Goal: Task Accomplishment & Management: Use online tool/utility

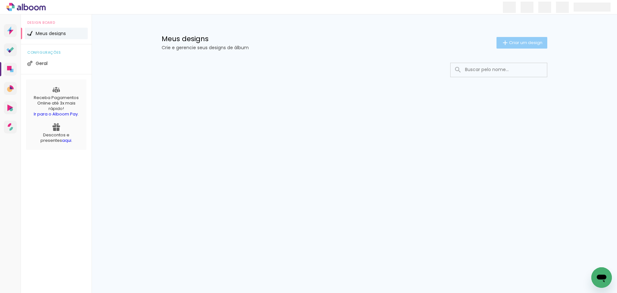
click at [527, 42] on span "Criar um design" at bounding box center [525, 43] width 33 height 4
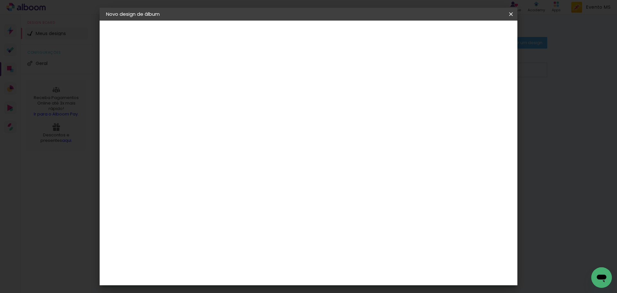
click at [211, 86] on input at bounding box center [211, 86] width 0 height 10
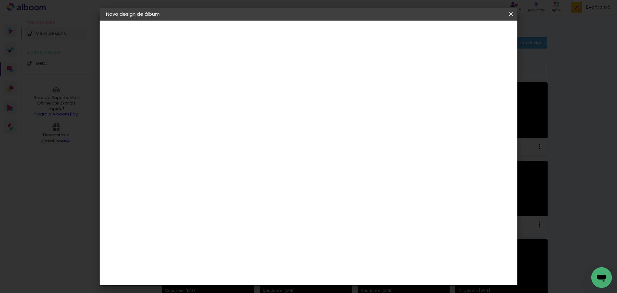
type input "[PERSON_NAME]"
type paper-input "[PERSON_NAME]"
click at [0, 0] on slot "Avançar" at bounding box center [0, 0] width 0 height 0
click at [332, 103] on paper-item "Tamanho Livre" at bounding box center [301, 98] width 62 height 14
click at [0, 0] on slot "Avançar" at bounding box center [0, 0] width 0 height 0
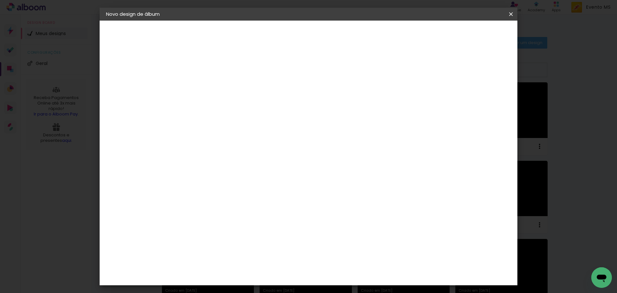
scroll to position [61, 0]
drag, startPoint x: 351, startPoint y: 211, endPoint x: 336, endPoint y: 209, distance: 14.8
click at [337, 209] on input "60" at bounding box center [344, 208] width 17 height 10
type input "70"
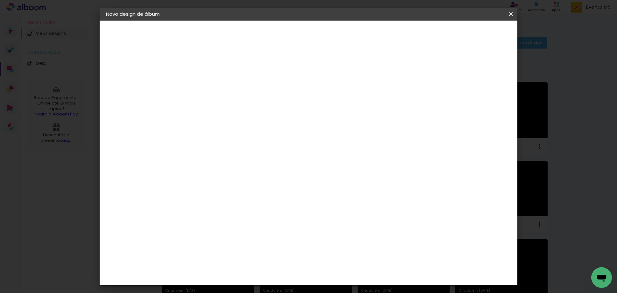
type paper-input "70"
drag, startPoint x: 198, startPoint y: 198, endPoint x: 182, endPoint y: 188, distance: 18.2
click at [178, 21] on quentale-album-spec "Iniciar design Iniciar design" at bounding box center [309, 21] width 418 height 0
drag, startPoint x: 200, startPoint y: 195, endPoint x: 186, endPoint y: 195, distance: 13.8
click at [186, 195] on div "30" at bounding box center [195, 197] width 24 height 10
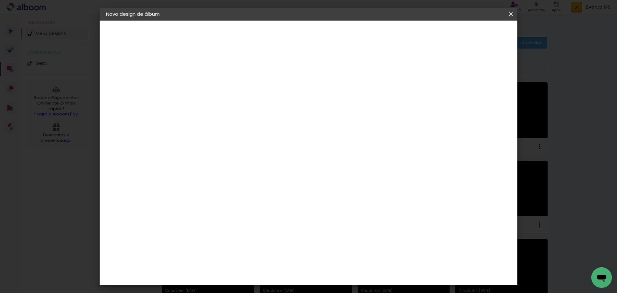
type paper-input "30"
type input "3"
type input "26"
type paper-input "26"
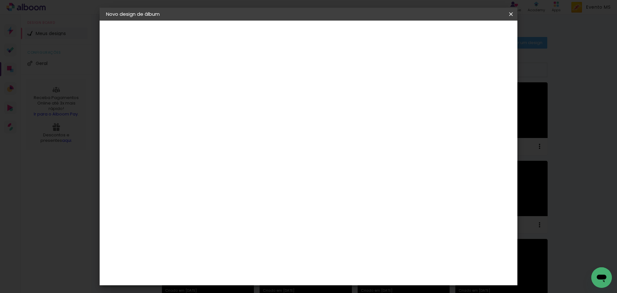
click at [478, 31] on paper-button "Iniciar design" at bounding box center [456, 34] width 42 height 11
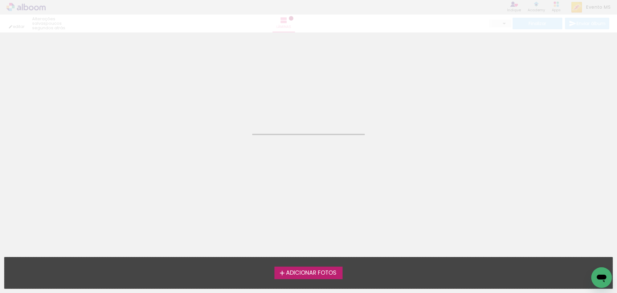
click at [321, 271] on span "Adicionar Fotos" at bounding box center [311, 273] width 50 height 6
click at [0, 0] on input "file" at bounding box center [0, 0] width 0 height 0
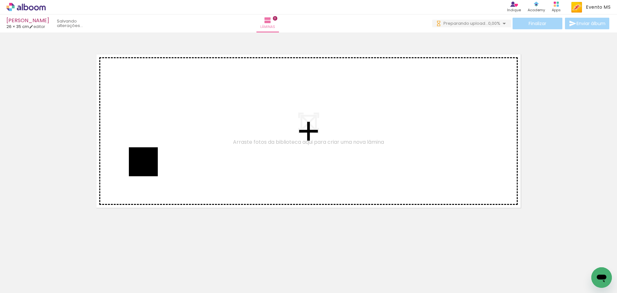
drag, startPoint x: 71, startPoint y: 275, endPoint x: 150, endPoint y: 153, distance: 144.8
click at [150, 153] on quentale-workspace at bounding box center [308, 146] width 617 height 293
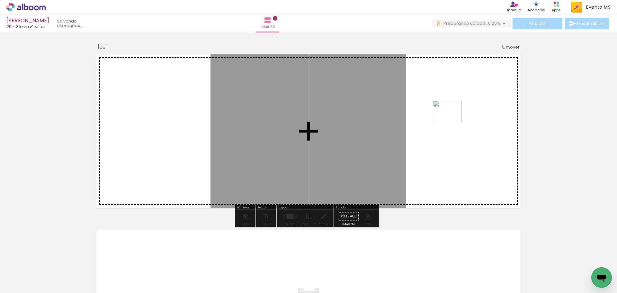
drag, startPoint x: 115, startPoint y: 272, endPoint x: 452, endPoint y: 120, distance: 369.9
click at [452, 120] on quentale-workspace at bounding box center [308, 146] width 617 height 293
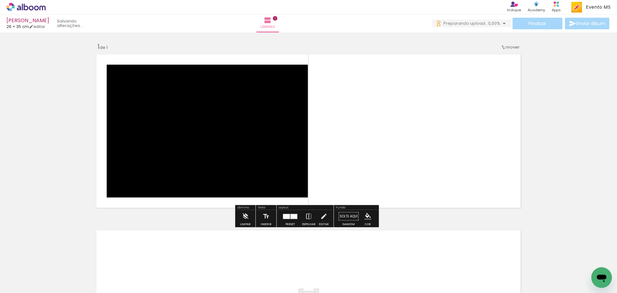
click at [283, 217] on div at bounding box center [286, 216] width 7 height 5
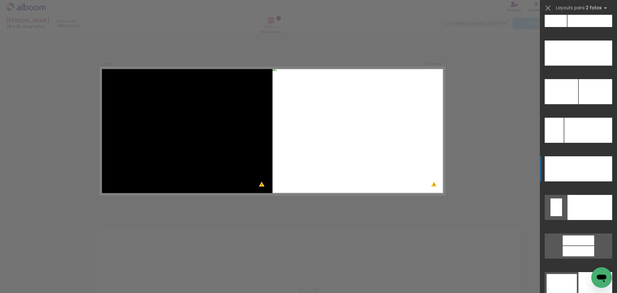
scroll to position [2961, 0]
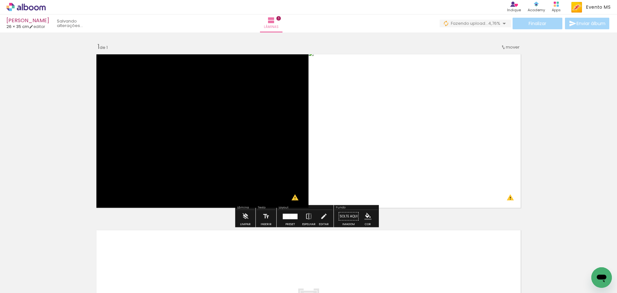
click at [571, 155] on div "Inserir lâmina 1 de 1 O Designbox precisará aumentar a sua imagem em 193% para …" at bounding box center [308, 211] width 617 height 352
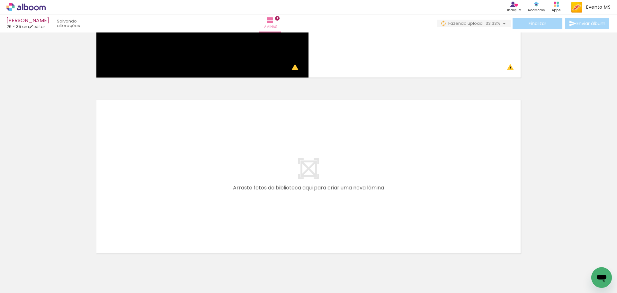
scroll to position [157, 0]
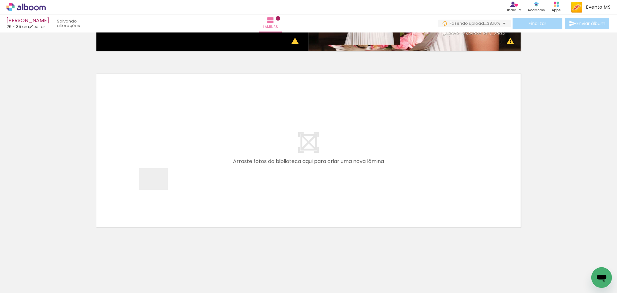
click at [158, 187] on quentale-workspace at bounding box center [308, 146] width 617 height 293
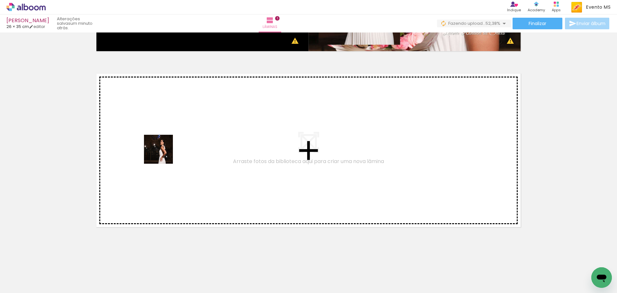
drag, startPoint x: 141, startPoint y: 278, endPoint x: 163, endPoint y: 150, distance: 129.9
click at [163, 150] on quentale-workspace at bounding box center [308, 146] width 617 height 293
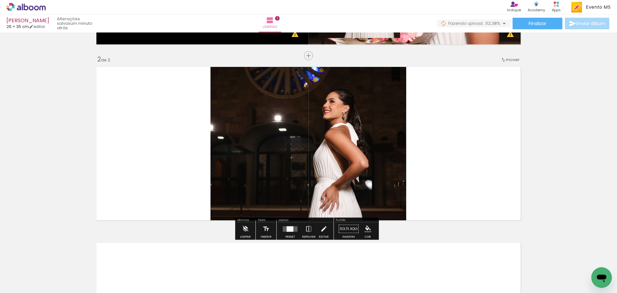
scroll to position [164, 0]
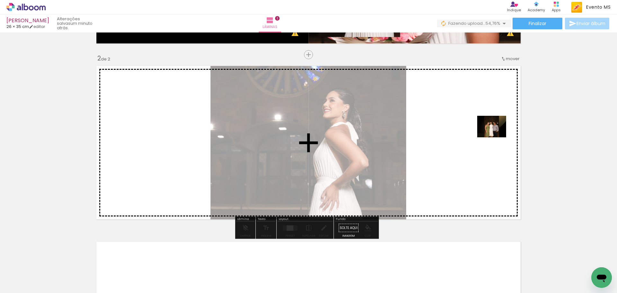
drag, startPoint x: 177, startPoint y: 269, endPoint x: 497, endPoint y: 135, distance: 347.0
click at [497, 135] on quentale-workspace at bounding box center [308, 146] width 617 height 293
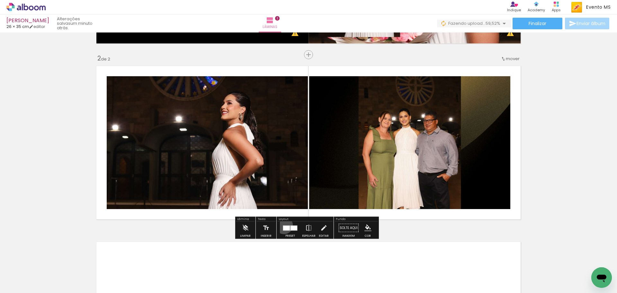
click at [283, 226] on quentale-layouter at bounding box center [290, 227] width 15 height 5
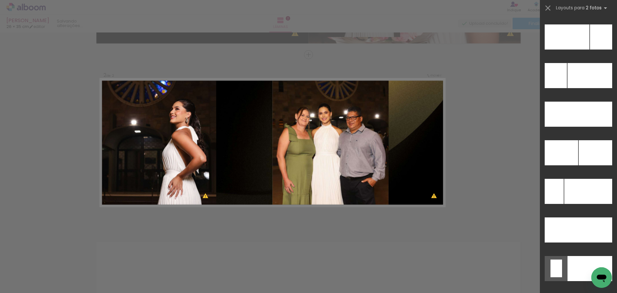
scroll to position [2952, 0]
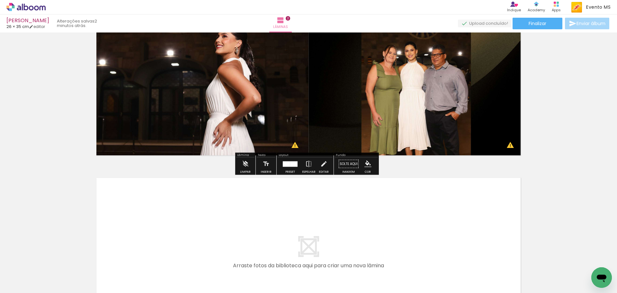
scroll to position [332, 0]
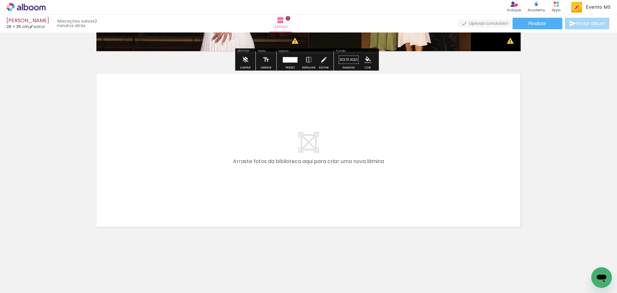
drag, startPoint x: 208, startPoint y: 281, endPoint x: 188, endPoint y: 242, distance: 43.3
click at [157, 179] on quentale-workspace at bounding box center [308, 146] width 617 height 293
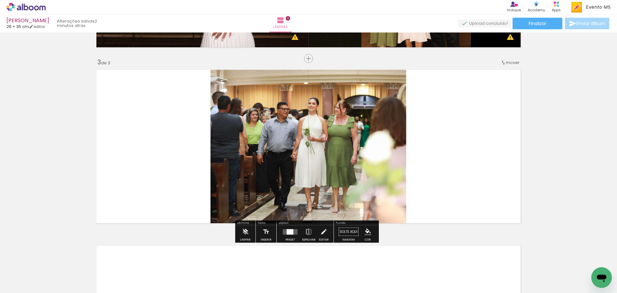
scroll to position [340, 0]
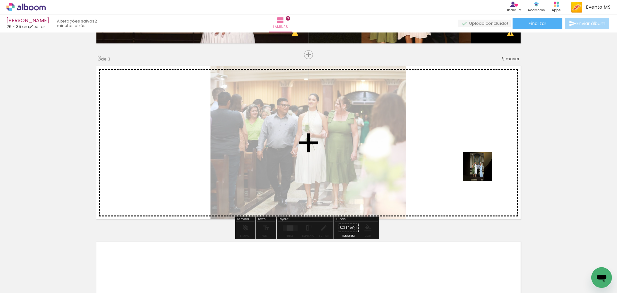
drag, startPoint x: 250, startPoint y: 269, endPoint x: 451, endPoint y: 159, distance: 229.2
click at [451, 159] on quentale-workspace at bounding box center [308, 146] width 617 height 293
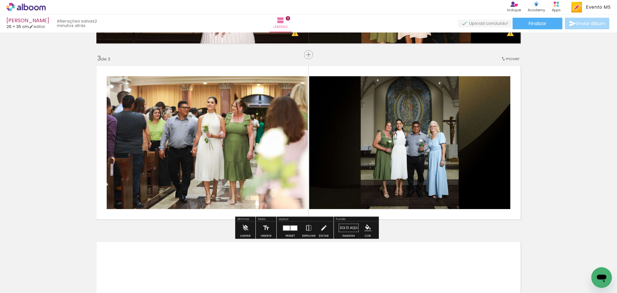
click at [295, 229] on div at bounding box center [294, 227] width 7 height 5
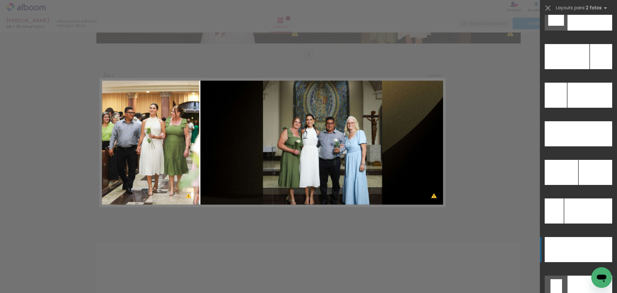
scroll to position [2908, 0]
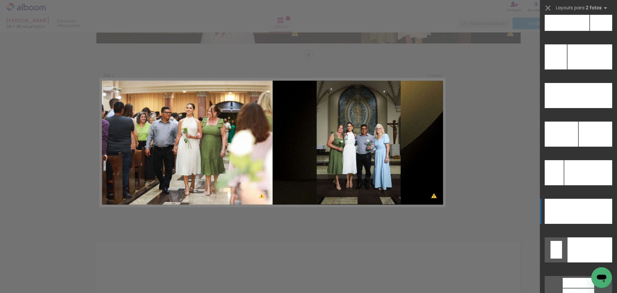
click at [590, 31] on div at bounding box center [601, 18] width 22 height 25
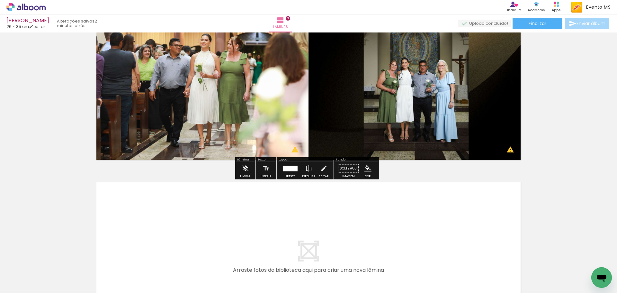
scroll to position [508, 0]
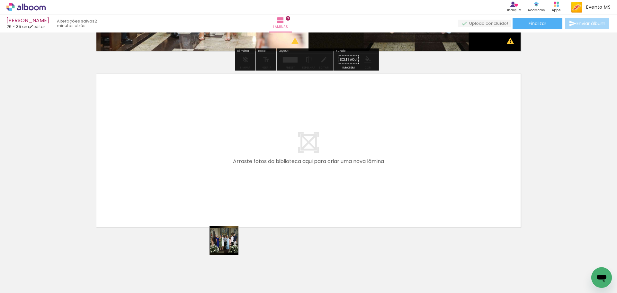
drag, startPoint x: 284, startPoint y: 277, endPoint x: 200, endPoint y: 190, distance: 120.5
click at [200, 190] on quentale-workspace at bounding box center [308, 146] width 617 height 293
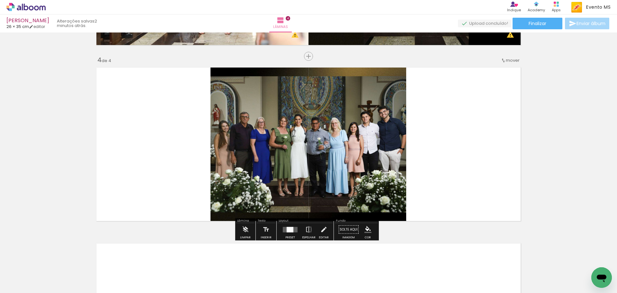
scroll to position [516, 0]
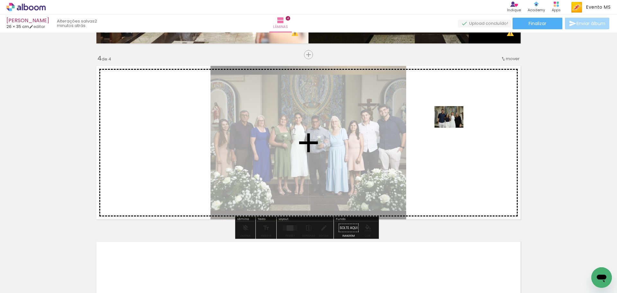
drag, startPoint x: 325, startPoint y: 281, endPoint x: 454, endPoint y: 125, distance: 201.7
click at [454, 125] on quentale-workspace at bounding box center [308, 146] width 617 height 293
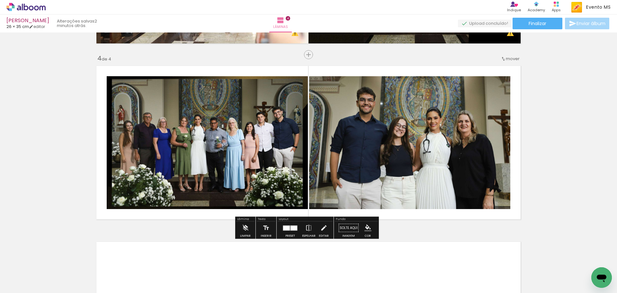
drag, startPoint x: 289, startPoint y: 232, endPoint x: 410, endPoint y: 177, distance: 132.6
click at [290, 231] on div at bounding box center [290, 228] width 17 height 13
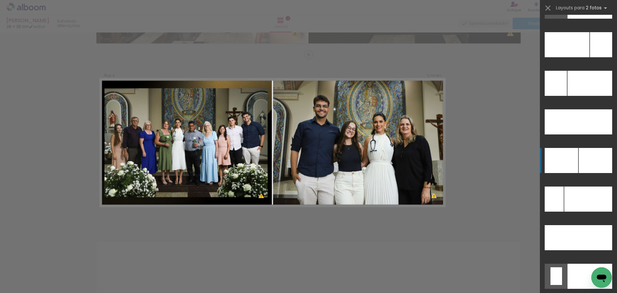
scroll to position [2912, 0]
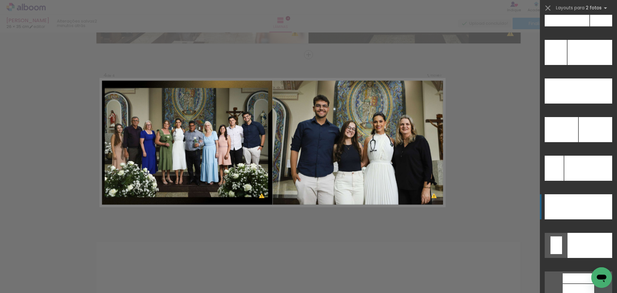
click at [586, 142] on div at bounding box center [595, 129] width 33 height 25
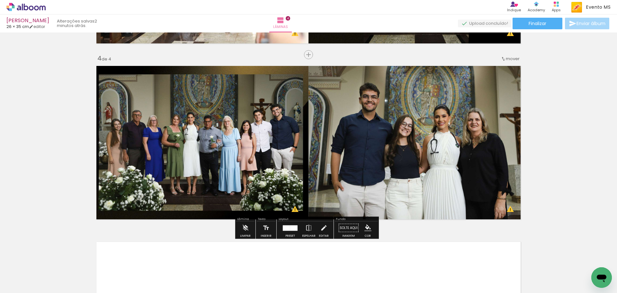
scroll to position [684, 0]
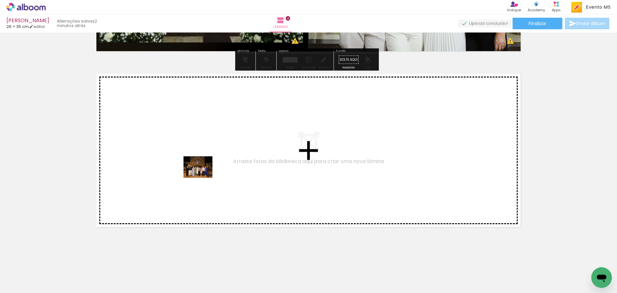
drag, startPoint x: 349, startPoint y: 276, endPoint x: 203, endPoint y: 176, distance: 176.7
click at [203, 176] on quentale-workspace at bounding box center [308, 146] width 617 height 293
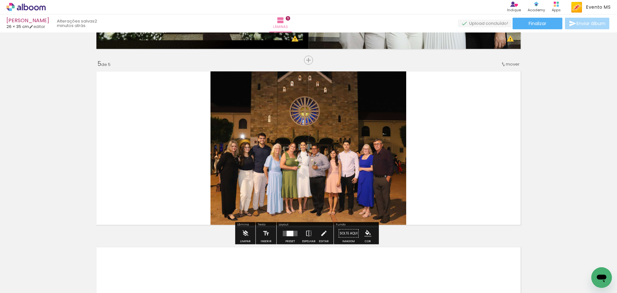
scroll to position [692, 0]
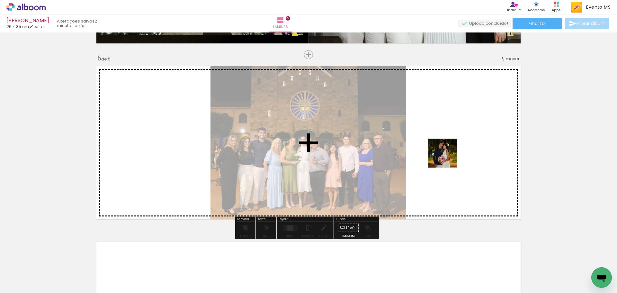
drag, startPoint x: 395, startPoint y: 275, endPoint x: 455, endPoint y: 148, distance: 140.8
click at [455, 148] on quentale-workspace at bounding box center [308, 146] width 617 height 293
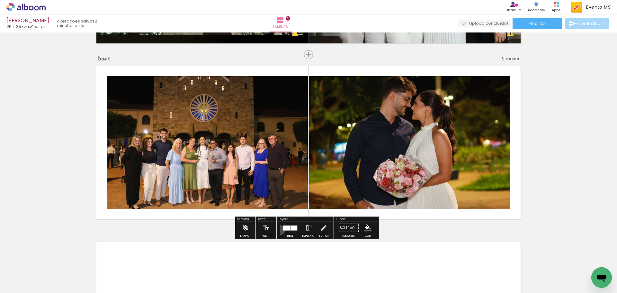
click at [280, 230] on paper-button "Preset" at bounding box center [290, 230] width 21 height 16
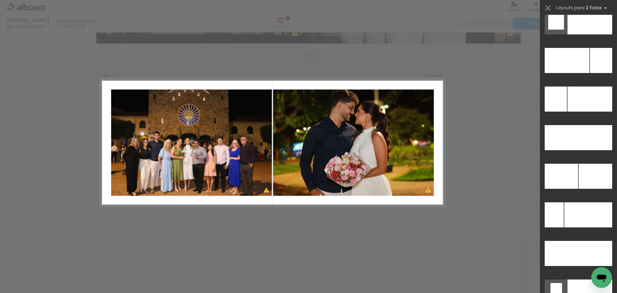
scroll to position [2879, 0]
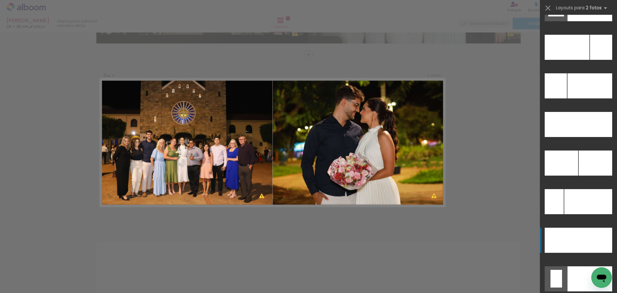
click at [584, 235] on div at bounding box center [596, 240] width 34 height 25
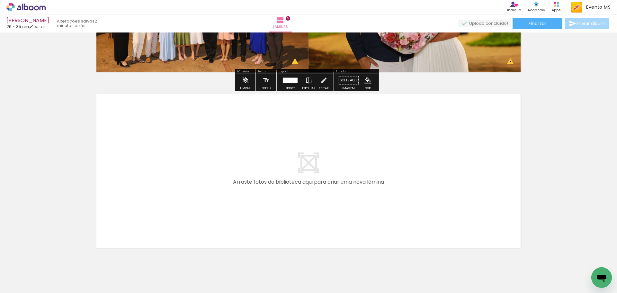
scroll to position [860, 0]
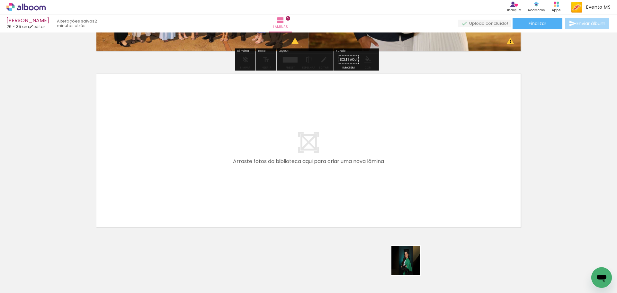
drag, startPoint x: 429, startPoint y: 273, endPoint x: 254, endPoint y: 188, distance: 194.7
click at [254, 188] on quentale-workspace at bounding box center [308, 146] width 617 height 293
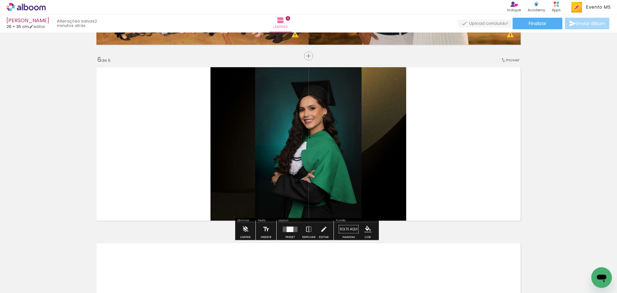
scroll to position [868, 0]
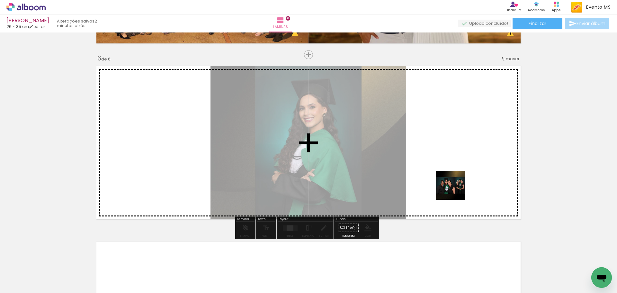
drag, startPoint x: 463, startPoint y: 274, endPoint x: 453, endPoint y: 167, distance: 108.2
click at [453, 167] on quentale-workspace at bounding box center [308, 146] width 617 height 293
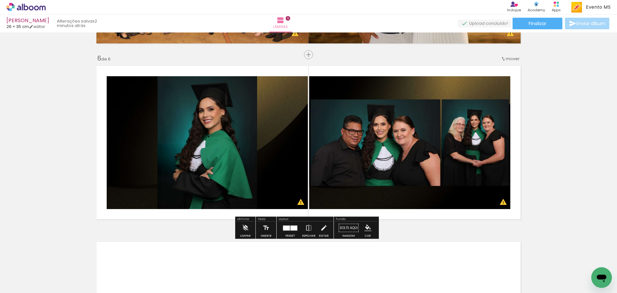
click at [291, 227] on div at bounding box center [294, 227] width 7 height 5
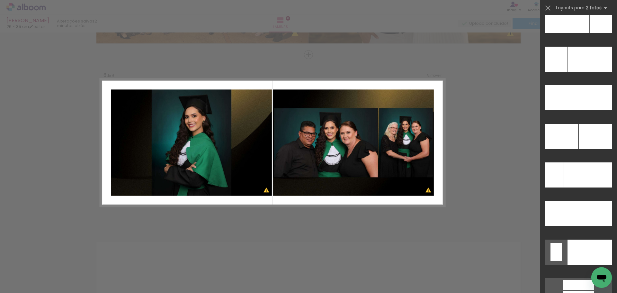
scroll to position [2919, 0]
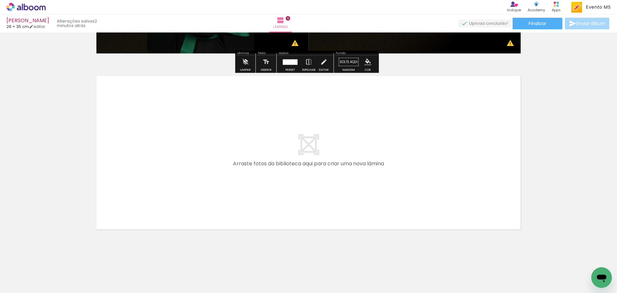
scroll to position [1036, 0]
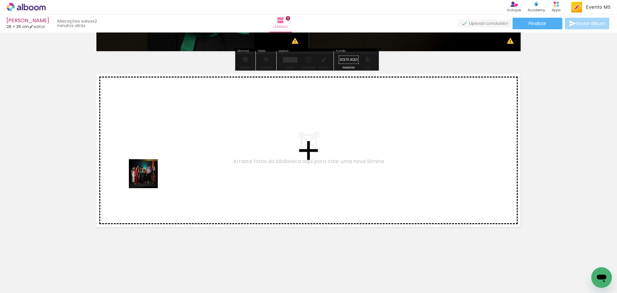
drag, startPoint x: 499, startPoint y: 274, endPoint x: 473, endPoint y: 259, distance: 29.7
click at [150, 176] on quentale-workspace at bounding box center [308, 146] width 617 height 293
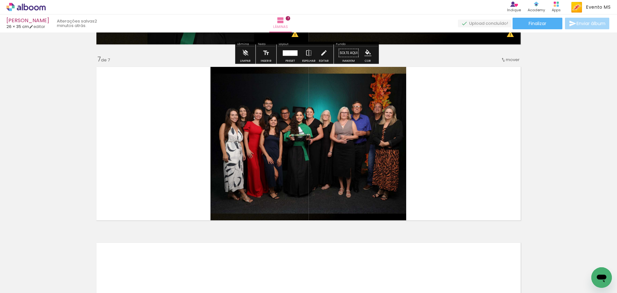
scroll to position [1044, 0]
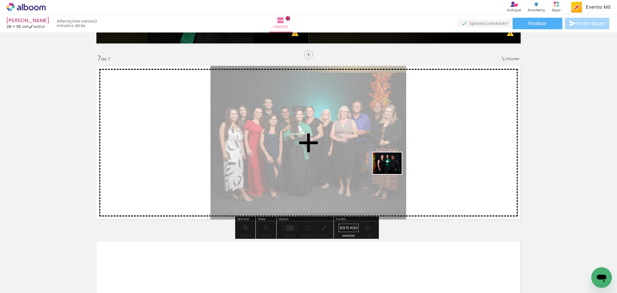
drag, startPoint x: 543, startPoint y: 275, endPoint x: 398, endPoint y: 172, distance: 178.0
click at [398, 172] on quentale-workspace at bounding box center [308, 146] width 617 height 293
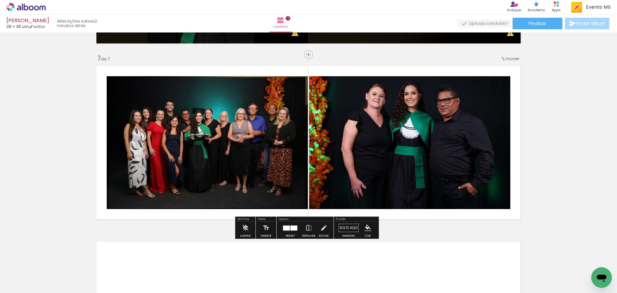
click at [291, 231] on div at bounding box center [290, 228] width 17 height 13
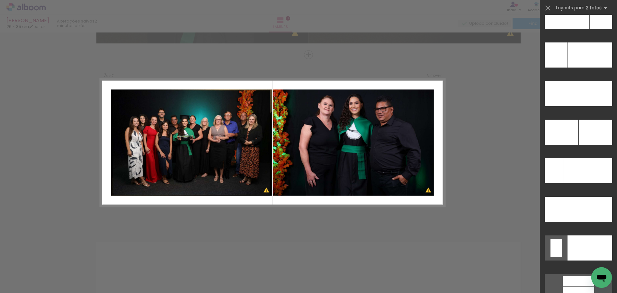
scroll to position [2914, 0]
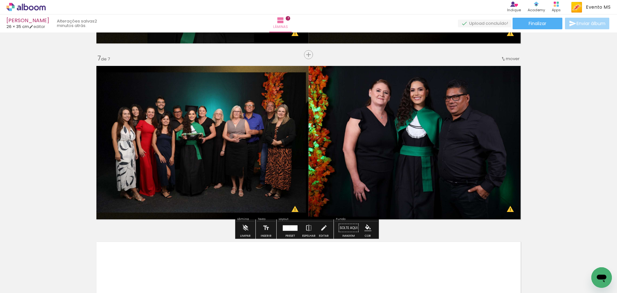
scroll to position [1212, 0]
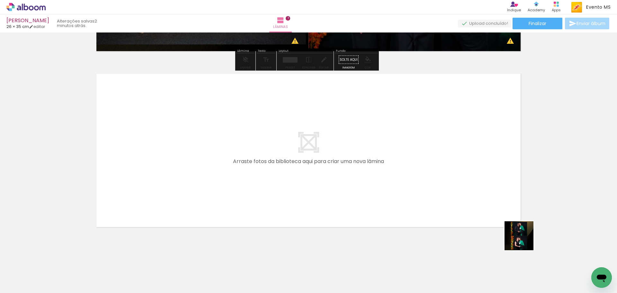
drag, startPoint x: 524, startPoint y: 241, endPoint x: 206, endPoint y: 139, distance: 334.3
click at [206, 139] on quentale-workspace at bounding box center [308, 146] width 617 height 293
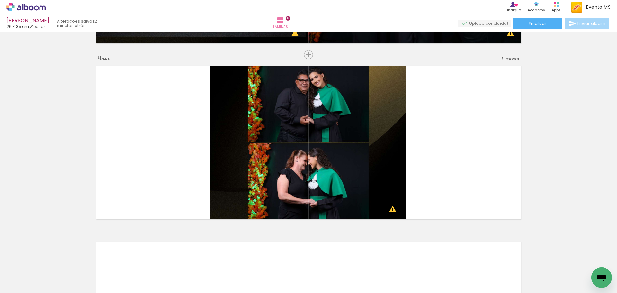
scroll to position [0, 275]
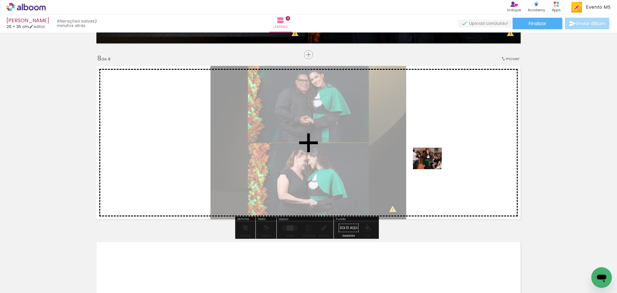
drag, startPoint x: 330, startPoint y: 278, endPoint x: 433, endPoint y: 167, distance: 151.8
click at [433, 167] on quentale-workspace at bounding box center [308, 146] width 617 height 293
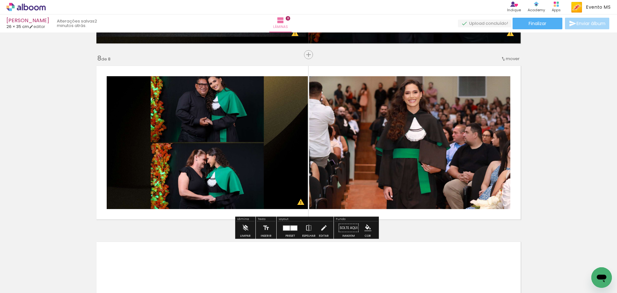
click at [285, 229] on div at bounding box center [286, 227] width 7 height 5
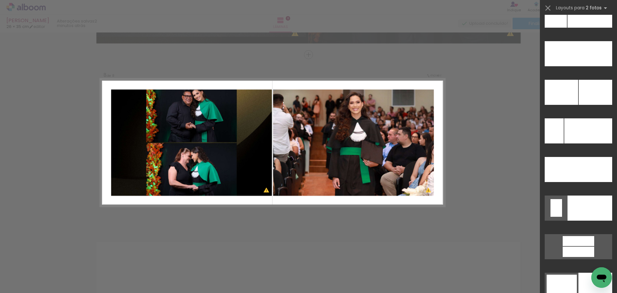
scroll to position [2967, 0]
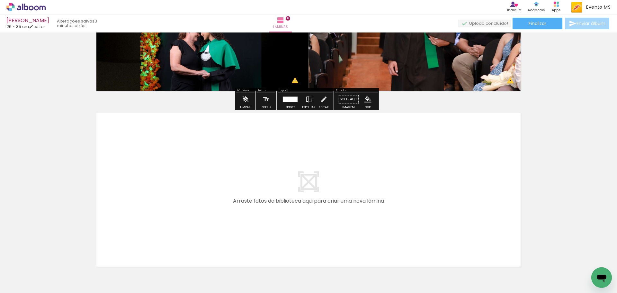
scroll to position [1388, 0]
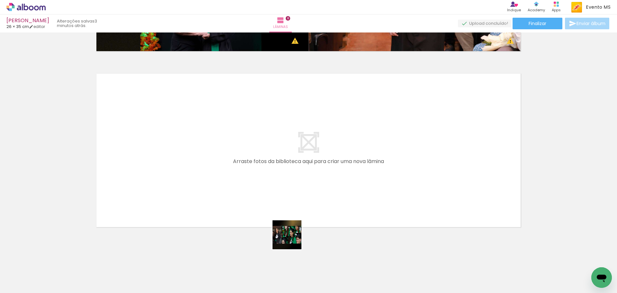
drag, startPoint x: 359, startPoint y: 275, endPoint x: 314, endPoint y: 229, distance: 64.4
click at [191, 196] on quentale-workspace at bounding box center [308, 146] width 617 height 293
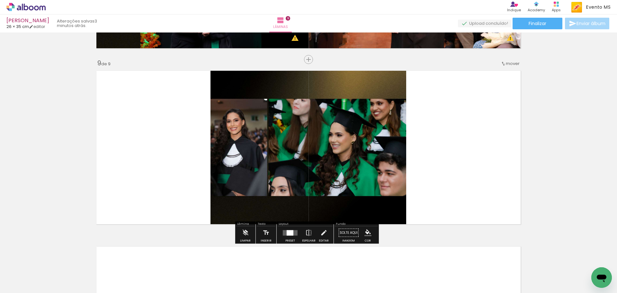
scroll to position [1396, 0]
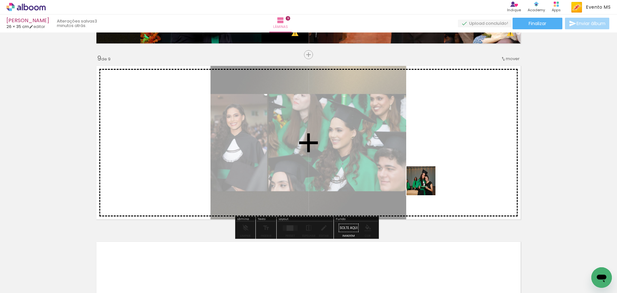
drag, startPoint x: 420, startPoint y: 212, endPoint x: 426, endPoint y: 181, distance: 30.9
click at [426, 181] on quentale-workspace at bounding box center [308, 146] width 617 height 293
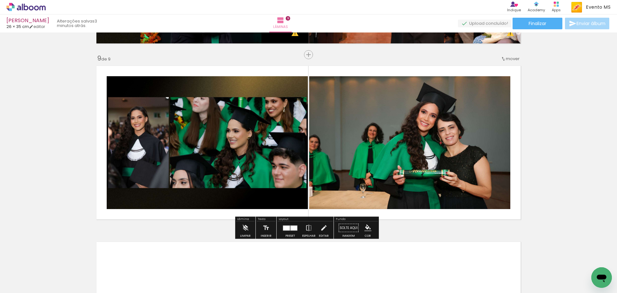
click at [291, 227] on div at bounding box center [294, 227] width 7 height 5
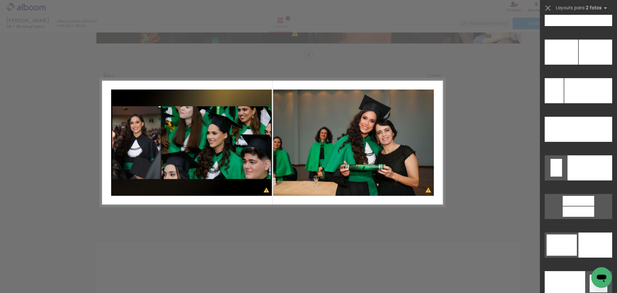
scroll to position [3025, 0]
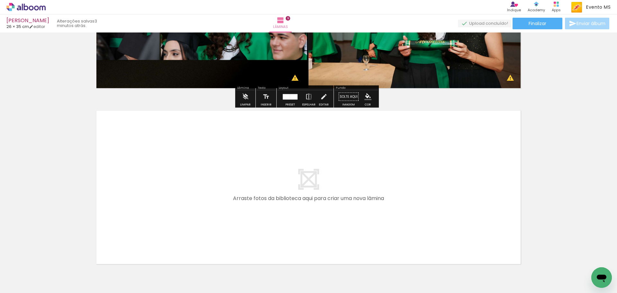
scroll to position [1564, 0]
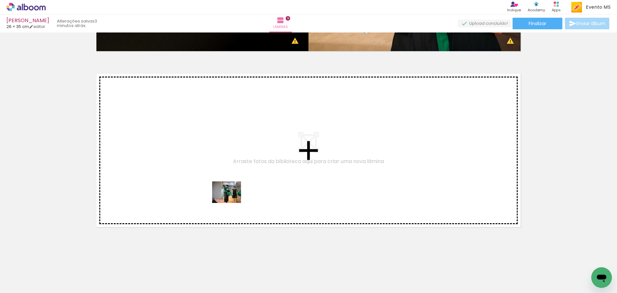
drag, startPoint x: 450, startPoint y: 274, endPoint x: 456, endPoint y: 265, distance: 11.5
click at [231, 200] on quentale-workspace at bounding box center [308, 146] width 617 height 293
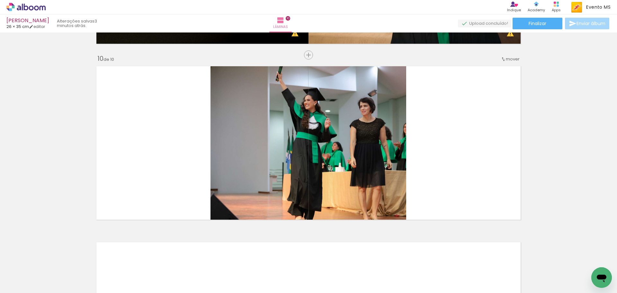
scroll to position [1571, 0]
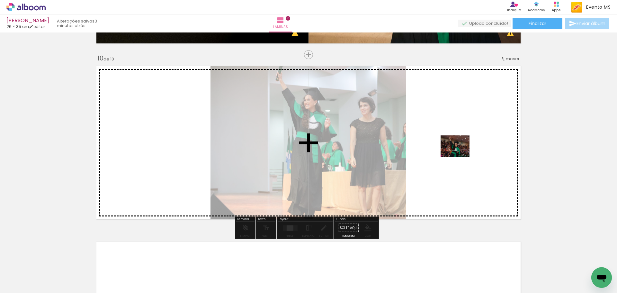
drag, startPoint x: 463, startPoint y: 182, endPoint x: 460, endPoint y: 155, distance: 27.2
click at [460, 155] on quentale-workspace at bounding box center [308, 146] width 617 height 293
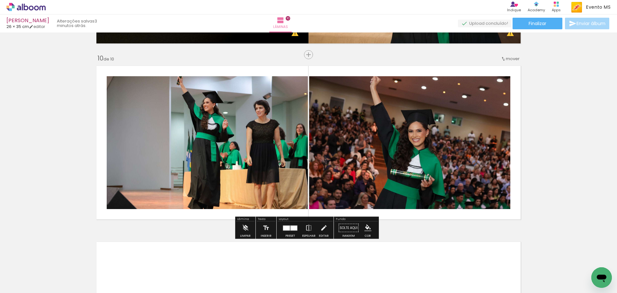
click at [291, 230] on div at bounding box center [294, 227] width 7 height 5
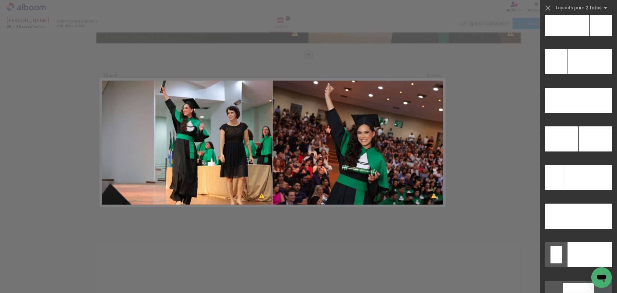
scroll to position [2903, 0]
drag, startPoint x: 577, startPoint y: 225, endPoint x: 577, endPoint y: 222, distance: 3.2
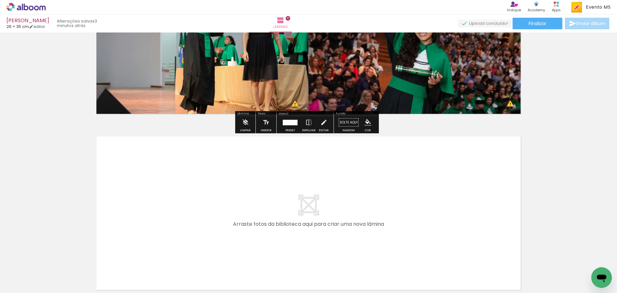
scroll to position [1740, 0]
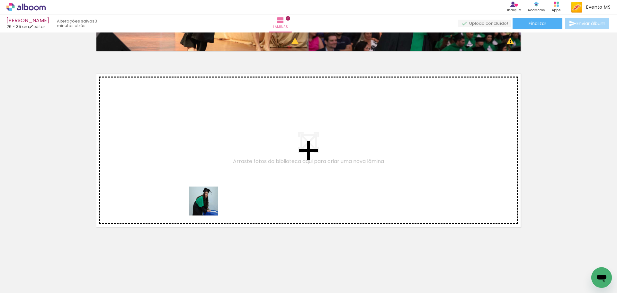
drag, startPoint x: 521, startPoint y: 276, endPoint x: 195, endPoint y: 203, distance: 334.2
click at [195, 203] on quentale-workspace at bounding box center [308, 146] width 617 height 293
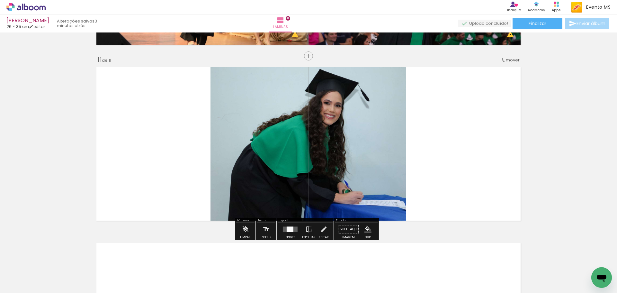
scroll to position [1747, 0]
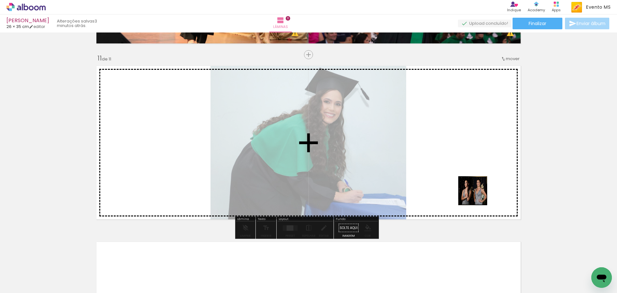
drag, startPoint x: 556, startPoint y: 275, endPoint x: 469, endPoint y: 188, distance: 122.3
click at [469, 188] on quentale-workspace at bounding box center [308, 146] width 617 height 293
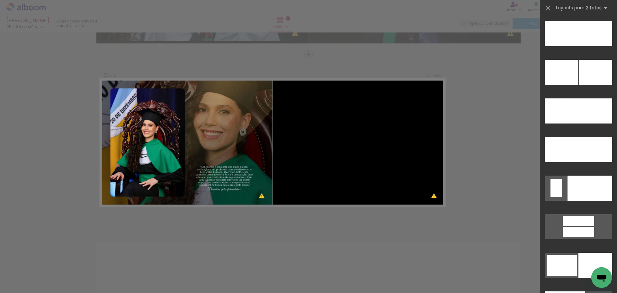
scroll to position [0, 950]
click at [582, 46] on div at bounding box center [589, 33] width 45 height 25
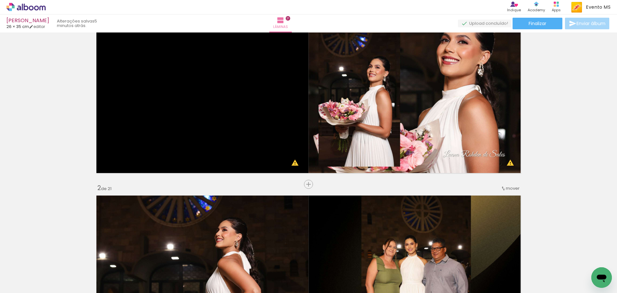
scroll to position [0, 0]
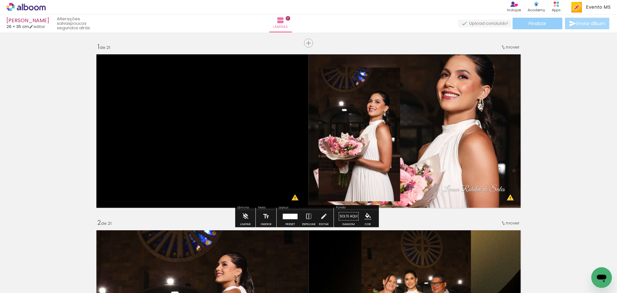
click at [535, 25] on span "Finalizar" at bounding box center [538, 23] width 18 height 5
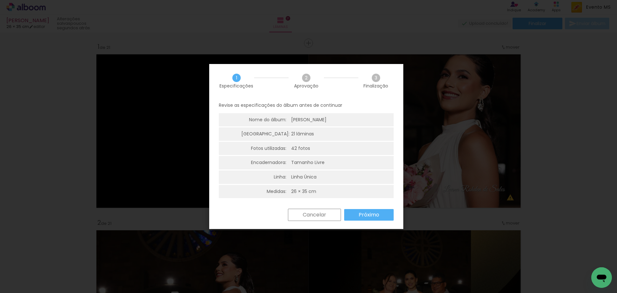
click at [0, 0] on slot "Próximo" at bounding box center [0, 0] width 0 height 0
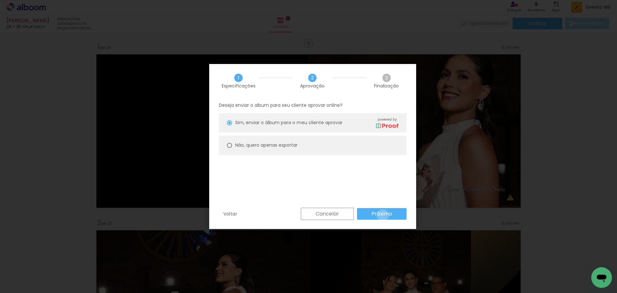
click at [0, 0] on slot "Próximo" at bounding box center [0, 0] width 0 height 0
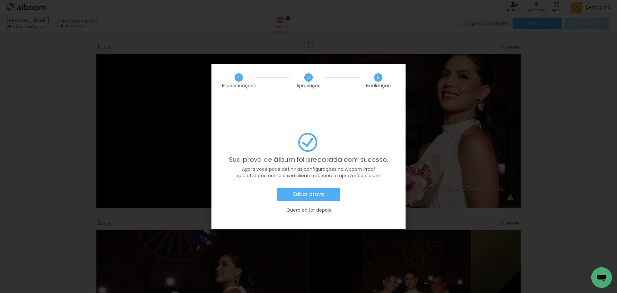
click at [330, 188] on paper-button "Editar prova" at bounding box center [308, 194] width 63 height 13
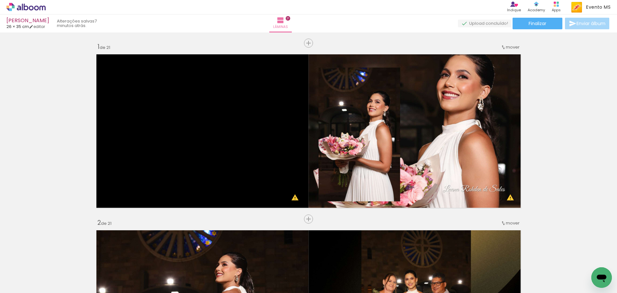
scroll to position [0, 950]
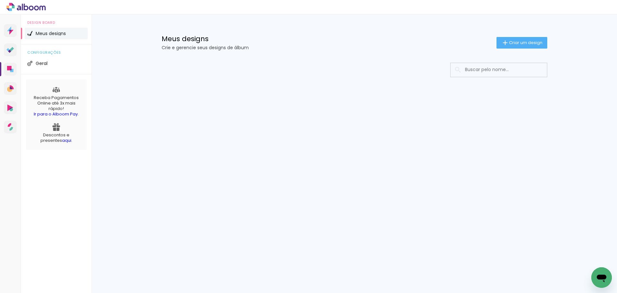
click at [488, 69] on input at bounding box center [508, 69] width 92 height 13
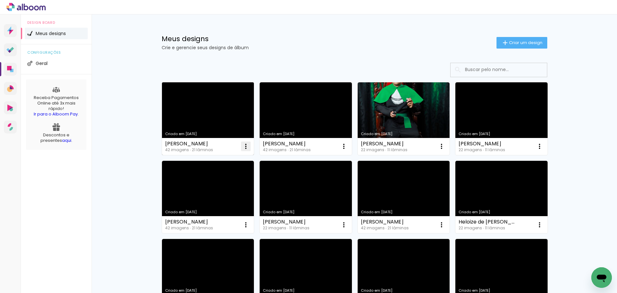
click at [242, 148] on iron-icon at bounding box center [246, 146] width 8 height 8
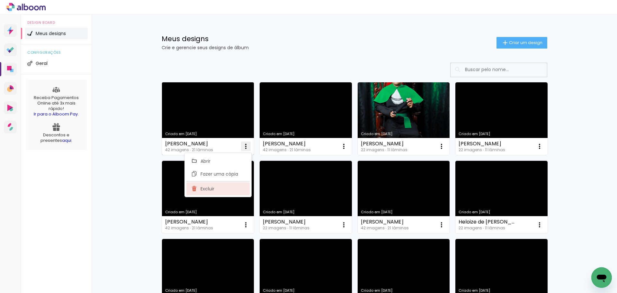
click at [210, 187] on span "Excluir" at bounding box center [208, 189] width 14 height 5
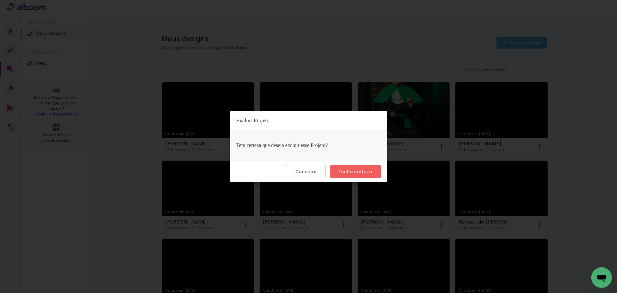
click at [359, 166] on paper-button "Tenho certeza" at bounding box center [356, 171] width 50 height 13
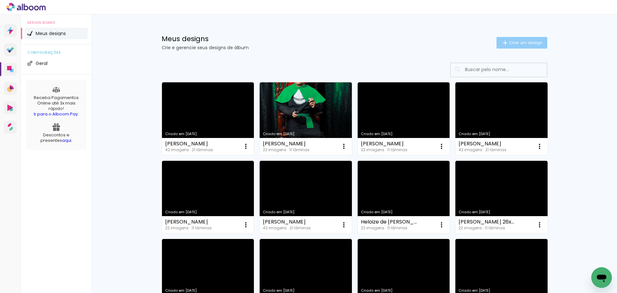
click at [510, 39] on paper-button "Criar um design" at bounding box center [522, 43] width 51 height 12
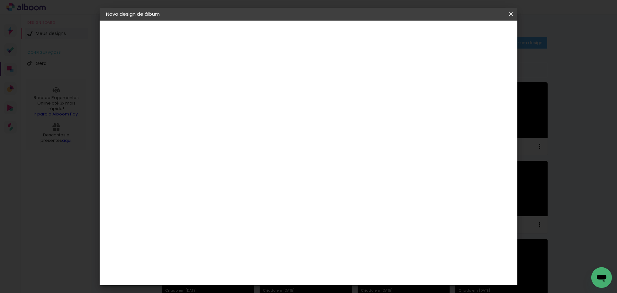
click at [211, 88] on input at bounding box center [211, 86] width 0 height 10
type input "[PERSON_NAME]"
type paper-input "[PERSON_NAME]"
click at [0, 0] on slot "Avançar" at bounding box center [0, 0] width 0 height 0
click at [332, 103] on paper-item "Tamanho Livre" at bounding box center [301, 98] width 62 height 14
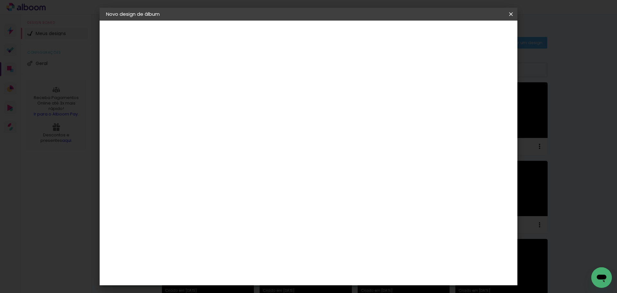
click at [0, 0] on slot "Avançar" at bounding box center [0, 0] width 0 height 0
drag, startPoint x: 352, startPoint y: 268, endPoint x: 310, endPoint y: 266, distance: 42.1
click at [310, 266] on div "cm" at bounding box center [348, 268] width 252 height 23
drag, startPoint x: 352, startPoint y: 270, endPoint x: 341, endPoint y: 266, distance: 12.3
click at [341, 266] on input "60" at bounding box center [344, 268] width 17 height 10
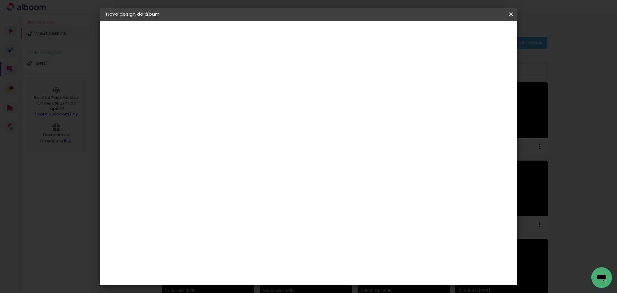
scroll to position [74, 0]
type input "40"
type paper-input "40"
drag, startPoint x: 199, startPoint y: 189, endPoint x: 186, endPoint y: 187, distance: 12.6
click at [186, 187] on input "30" at bounding box center [191, 189] width 17 height 10
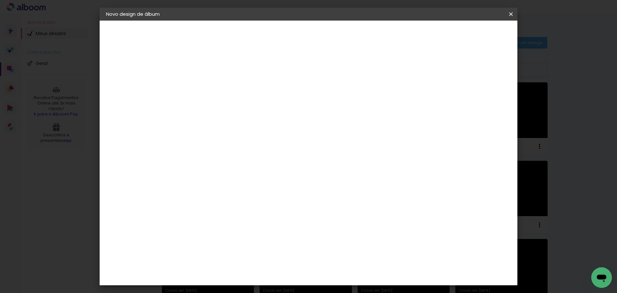
scroll to position [61, 0]
type input "20"
type paper-input "20"
click at [478, 38] on paper-button "Iniciar design" at bounding box center [456, 34] width 42 height 11
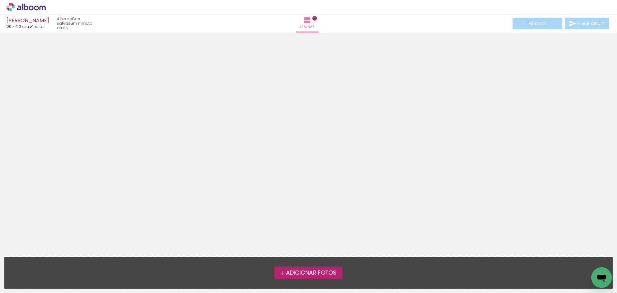
click at [325, 270] on span "Adicionar Fotos" at bounding box center [311, 273] width 50 height 6
click at [0, 0] on input "file" at bounding box center [0, 0] width 0 height 0
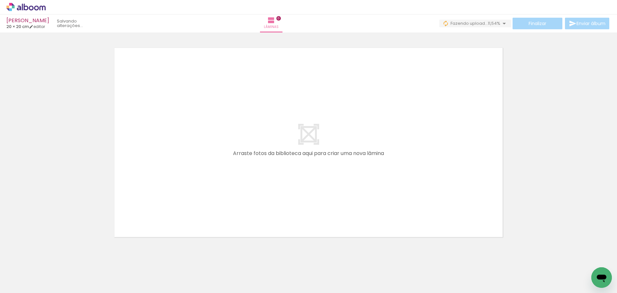
scroll to position [20, 0]
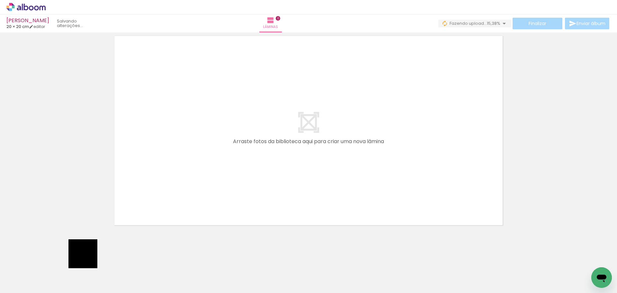
drag, startPoint x: 77, startPoint y: 279, endPoint x: 175, endPoint y: 161, distance: 152.8
click at [187, 158] on quentale-workspace at bounding box center [308, 146] width 617 height 293
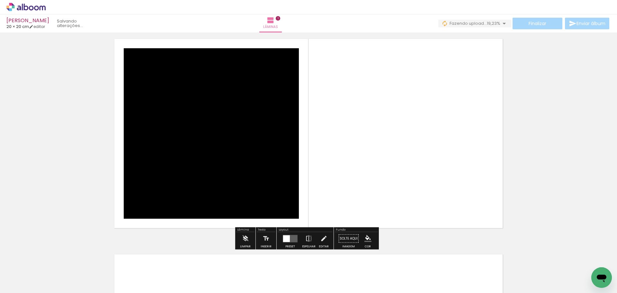
scroll to position [8, 0]
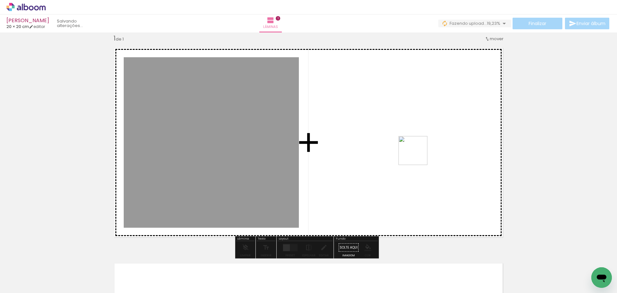
drag, startPoint x: 104, startPoint y: 275, endPoint x: 364, endPoint y: 174, distance: 278.8
click at [364, 174] on quentale-workspace at bounding box center [308, 146] width 617 height 293
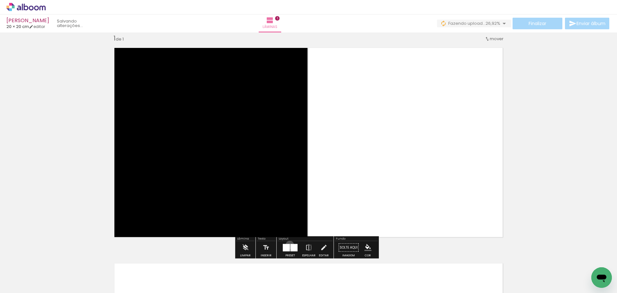
click at [288, 245] on div at bounding box center [286, 247] width 7 height 7
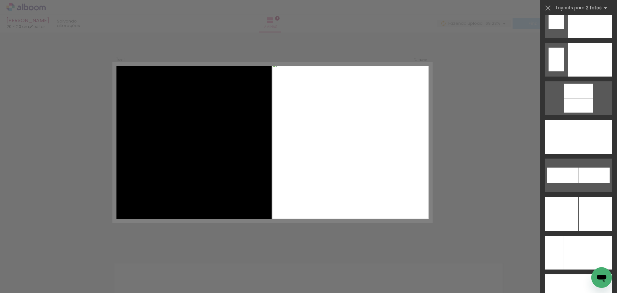
scroll to position [2892, 0]
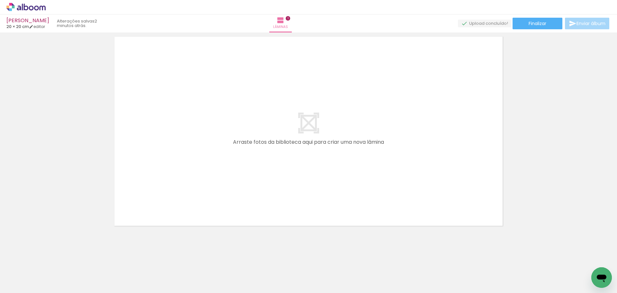
scroll to position [236, 0]
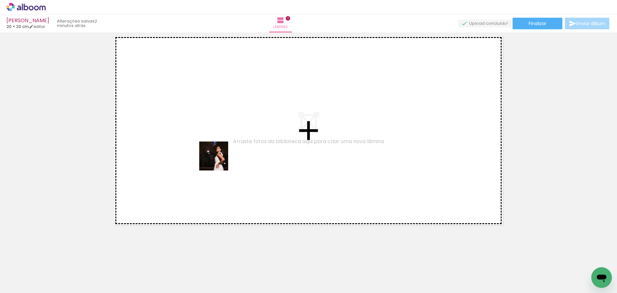
drag, startPoint x: 138, startPoint y: 276, endPoint x: 219, endPoint y: 161, distance: 140.9
click at [219, 161] on quentale-workspace at bounding box center [308, 146] width 617 height 293
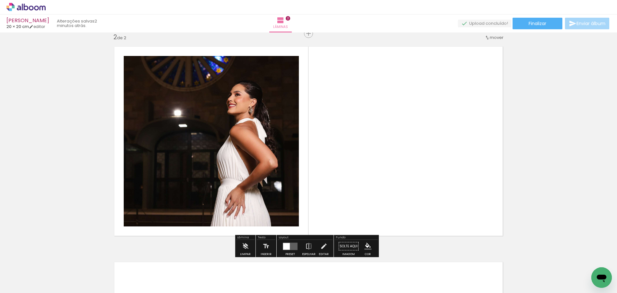
scroll to position [224, 0]
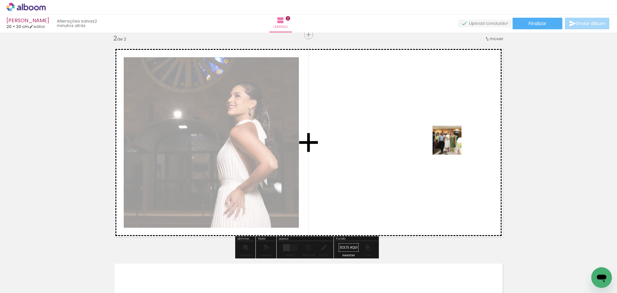
drag, startPoint x: 175, startPoint y: 277, endPoint x: 452, endPoint y: 145, distance: 307.2
click at [452, 145] on quentale-workspace at bounding box center [308, 146] width 617 height 293
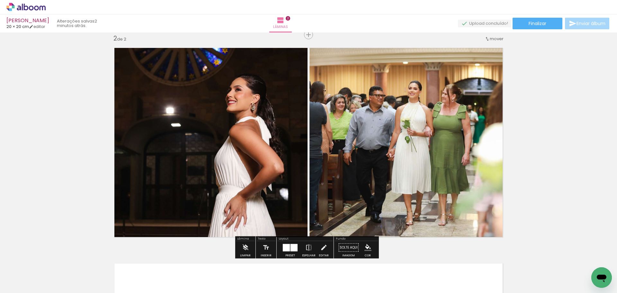
click at [288, 247] on div at bounding box center [286, 247] width 7 height 7
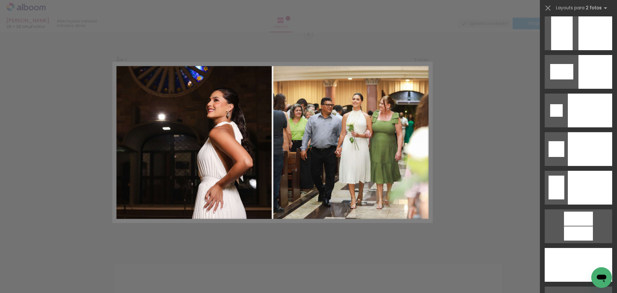
scroll to position [2883, 0]
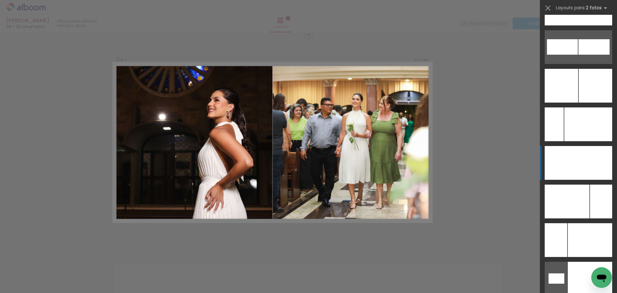
click at [601, 103] on div at bounding box center [595, 86] width 33 height 34
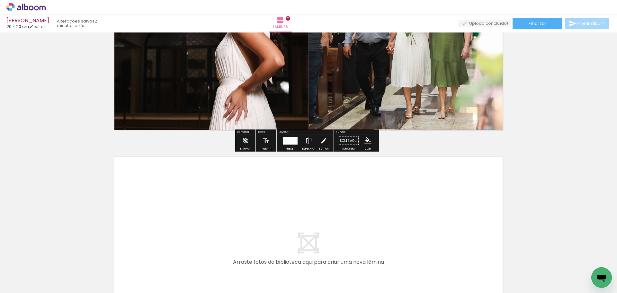
scroll to position [417, 0]
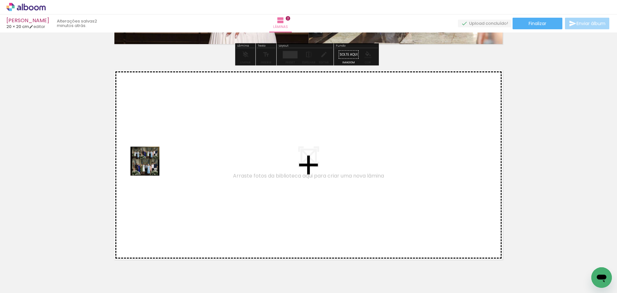
drag, startPoint x: 209, startPoint y: 275, endPoint x: 150, endPoint y: 165, distance: 125.0
click at [150, 165] on quentale-workspace at bounding box center [308, 146] width 617 height 293
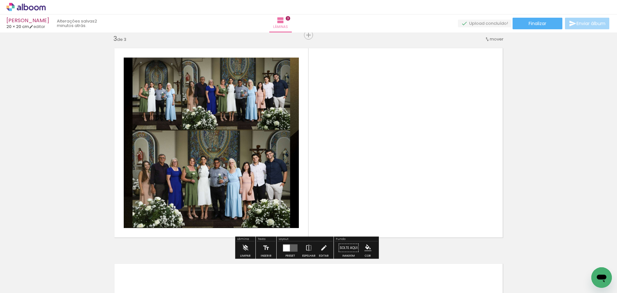
scroll to position [439, 0]
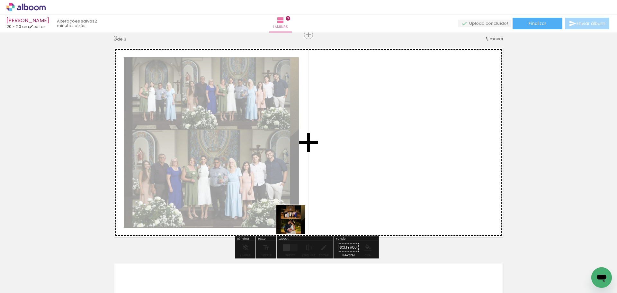
drag, startPoint x: 296, startPoint y: 224, endPoint x: 423, endPoint y: 116, distance: 167.4
click at [423, 116] on quentale-workspace at bounding box center [308, 146] width 617 height 293
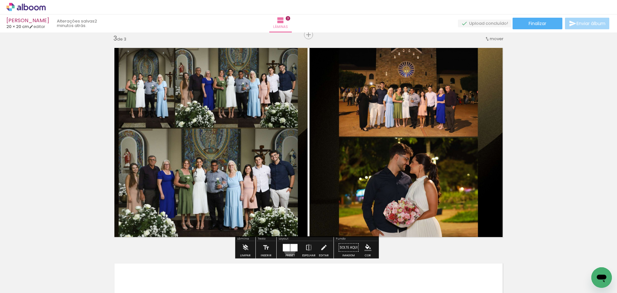
drag, startPoint x: 288, startPoint y: 250, endPoint x: 461, endPoint y: 126, distance: 212.7
click at [0, 0] on slot at bounding box center [0, 0] width 0 height 0
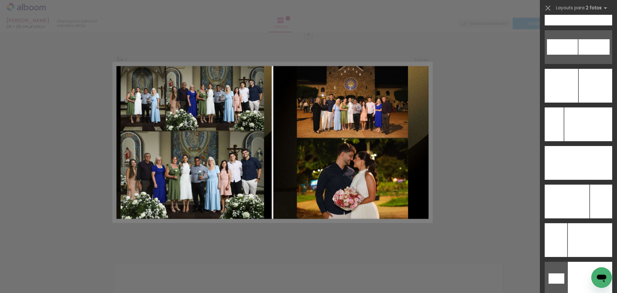
scroll to position [2906, 0]
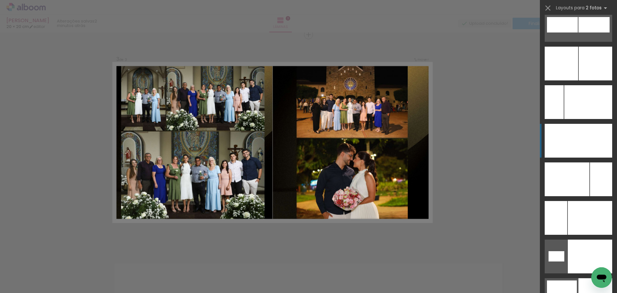
click at [600, 162] on div at bounding box center [601, 179] width 22 height 34
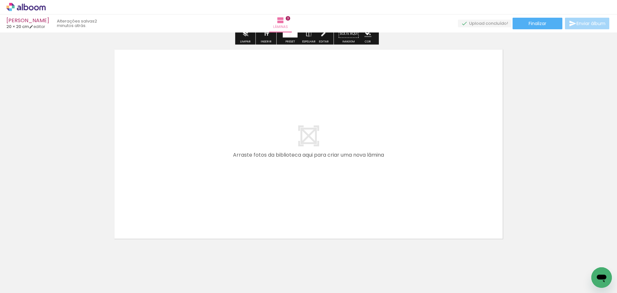
scroll to position [664, 0]
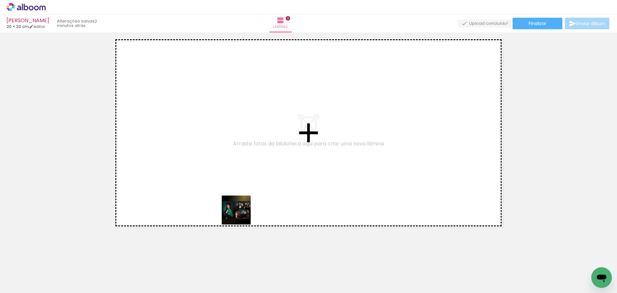
drag, startPoint x: 283, startPoint y: 281, endPoint x: 227, endPoint y: 196, distance: 101.6
click at [227, 196] on quentale-workspace at bounding box center [308, 146] width 617 height 293
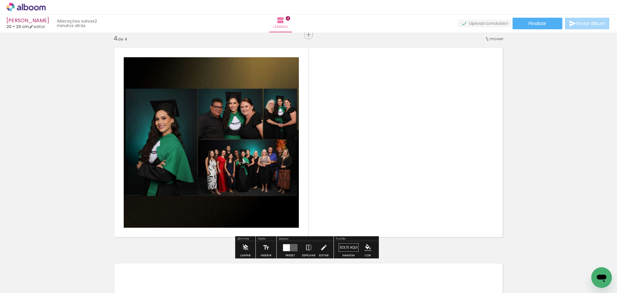
scroll to position [655, 0]
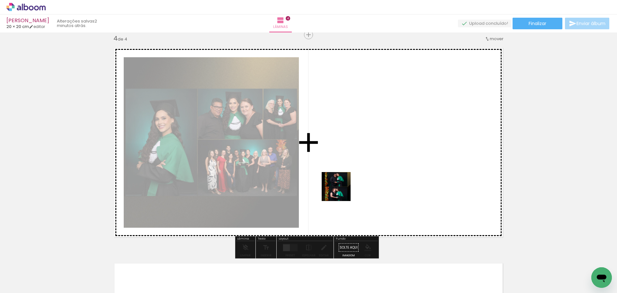
drag, startPoint x: 312, startPoint y: 267, endPoint x: 343, endPoint y: 176, distance: 96.3
click at [343, 176] on quentale-workspace at bounding box center [308, 146] width 617 height 293
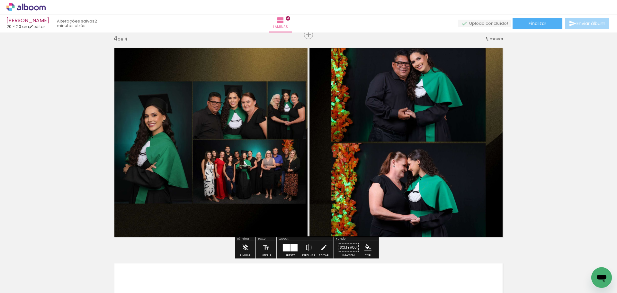
click at [287, 246] on div at bounding box center [286, 247] width 7 height 7
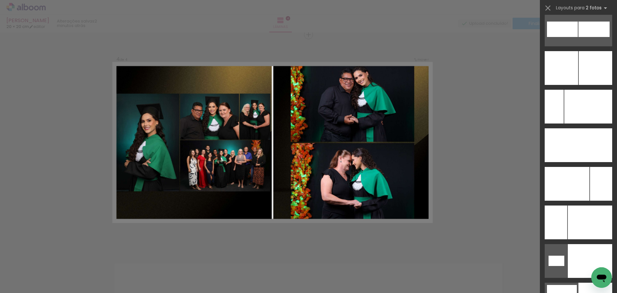
scroll to position [2915, 0]
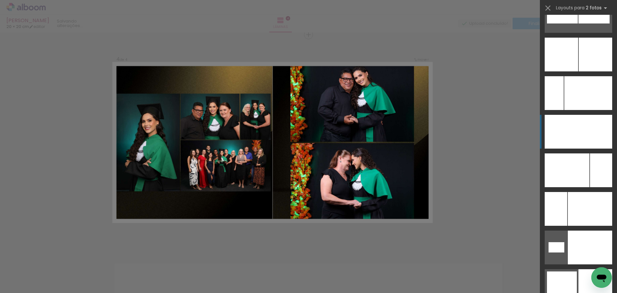
click at [589, 269] on div at bounding box center [596, 286] width 34 height 34
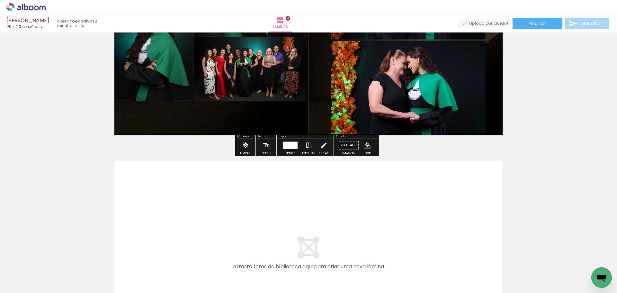
scroll to position [848, 0]
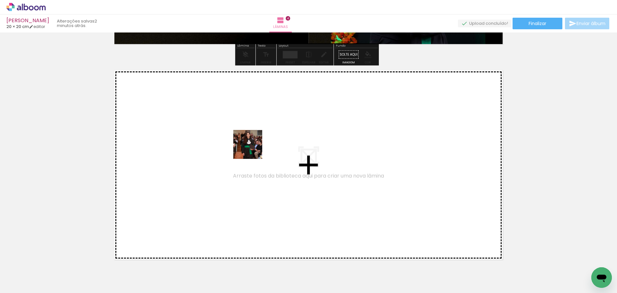
drag, startPoint x: 356, startPoint y: 273, endPoint x: 252, endPoint y: 148, distance: 162.5
click at [252, 148] on quentale-workspace at bounding box center [308, 146] width 617 height 293
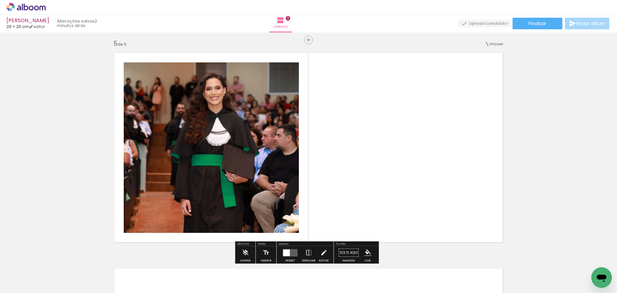
scroll to position [870, 0]
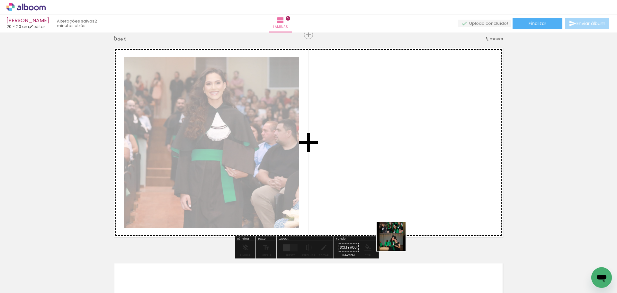
drag, startPoint x: 396, startPoint y: 241, endPoint x: 445, endPoint y: 124, distance: 127.0
click at [445, 124] on quentale-workspace at bounding box center [308, 146] width 617 height 293
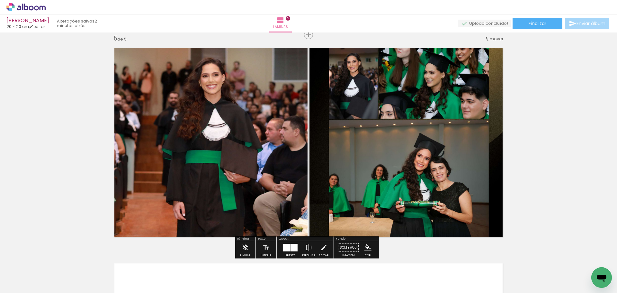
click at [295, 246] on div at bounding box center [294, 247] width 7 height 7
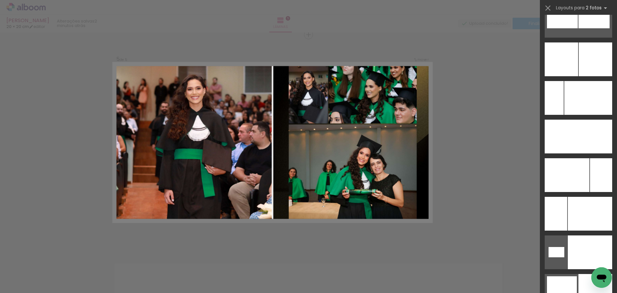
scroll to position [2914, 0]
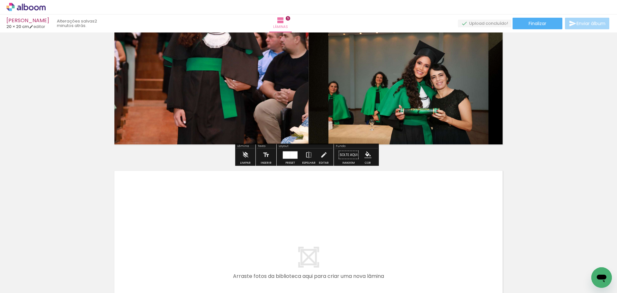
scroll to position [1095, 0]
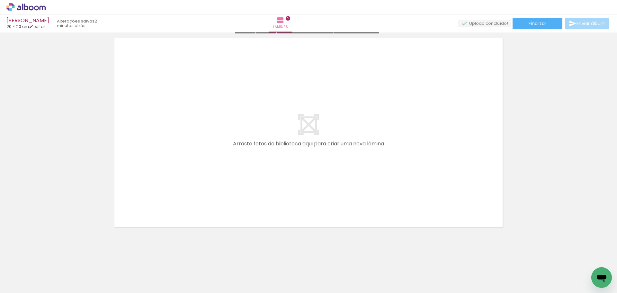
drag, startPoint x: 437, startPoint y: 271, endPoint x: 249, endPoint y: 187, distance: 206.0
click at [249, 187] on quentale-workspace at bounding box center [308, 146] width 617 height 293
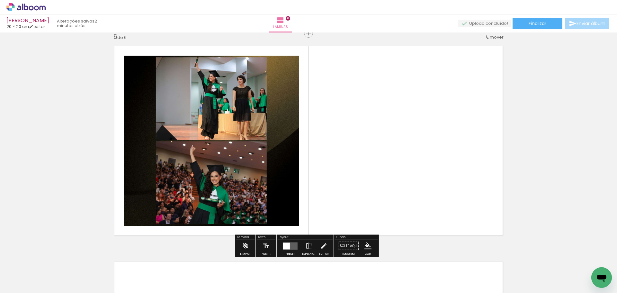
scroll to position [1086, 0]
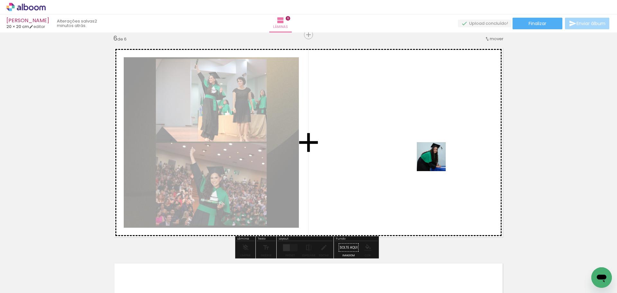
drag, startPoint x: 460, startPoint y: 268, endPoint x: 435, endPoint y: 152, distance: 118.3
click at [435, 152] on quentale-workspace at bounding box center [308, 146] width 617 height 293
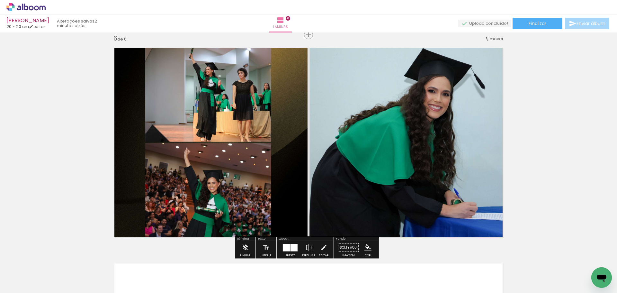
drag, startPoint x: 293, startPoint y: 250, endPoint x: 345, endPoint y: 213, distance: 64.3
click at [295, 249] on div at bounding box center [294, 247] width 7 height 7
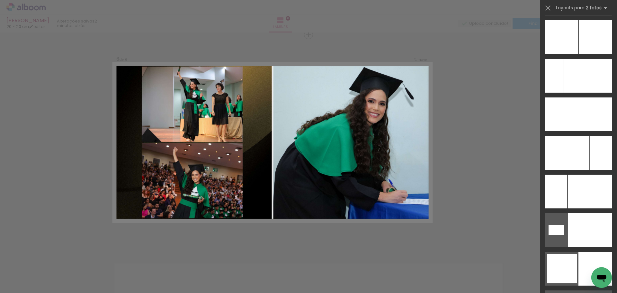
scroll to position [2936, 0]
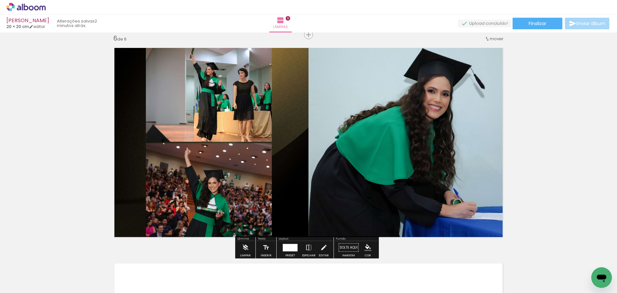
scroll to position [1311, 0]
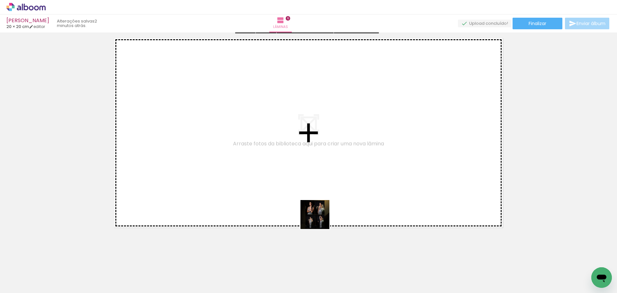
drag, startPoint x: 499, startPoint y: 273, endPoint x: 219, endPoint y: 194, distance: 291.6
click at [219, 194] on quentale-workspace at bounding box center [308, 146] width 617 height 293
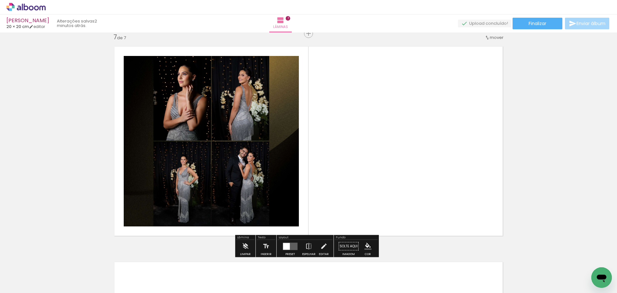
scroll to position [1301, 0]
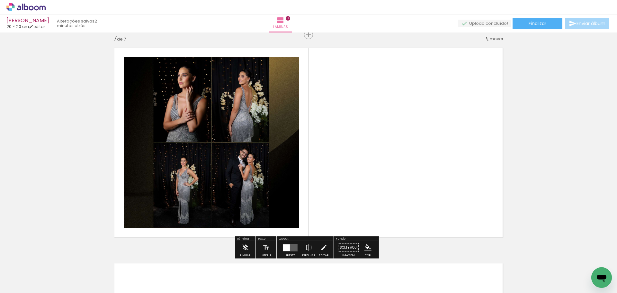
drag, startPoint x: 537, startPoint y: 276, endPoint x: 351, endPoint y: 150, distance: 224.7
click at [351, 150] on quentale-workspace at bounding box center [308, 146] width 617 height 293
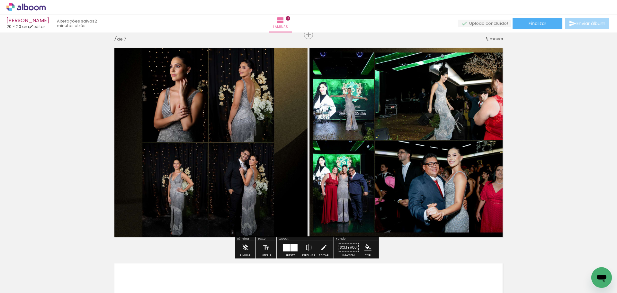
click at [291, 246] on div at bounding box center [294, 247] width 7 height 7
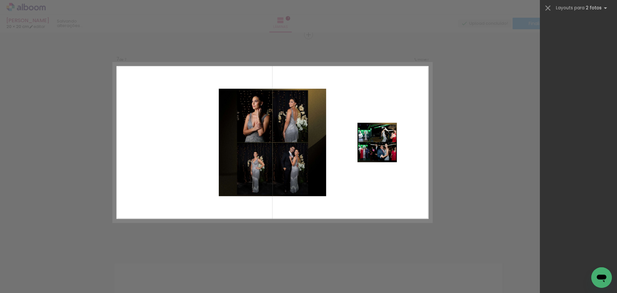
scroll to position [0, 0]
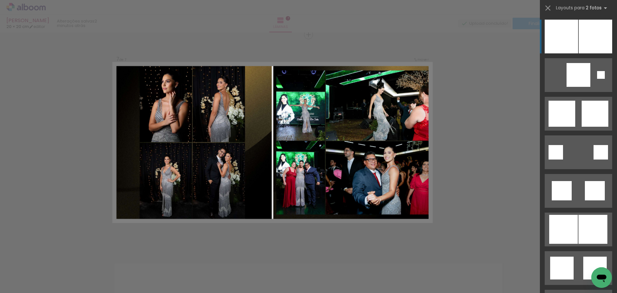
drag, startPoint x: 611, startPoint y: 28, endPoint x: 617, endPoint y: 38, distance: 11.0
click at [617, 38] on div at bounding box center [578, 154] width 77 height 278
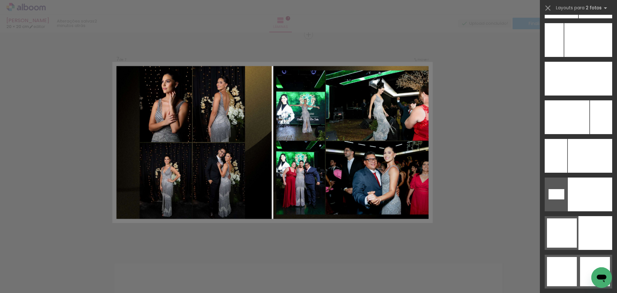
scroll to position [2972, 0]
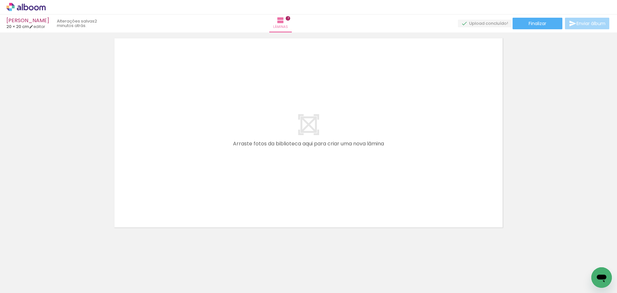
scroll to position [0, 173]
drag, startPoint x: 404, startPoint y: 276, endPoint x: 322, endPoint y: 188, distance: 120.8
click at [322, 188] on quentale-workspace at bounding box center [308, 146] width 617 height 293
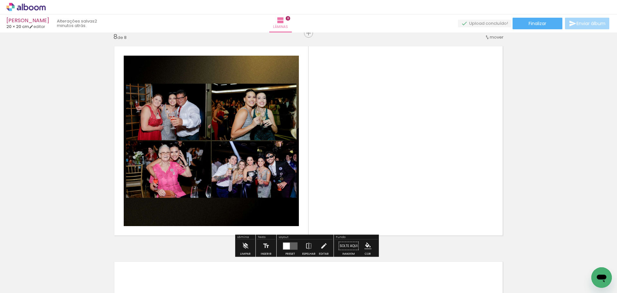
scroll to position [1516, 0]
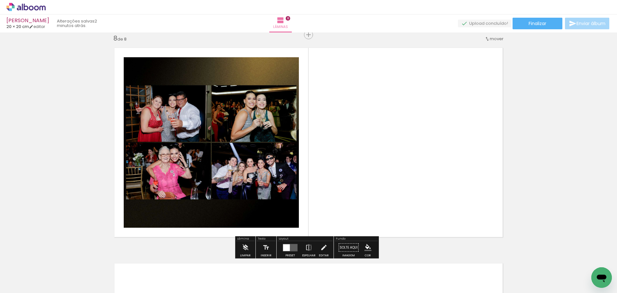
drag, startPoint x: 430, startPoint y: 267, endPoint x: 389, endPoint y: 153, distance: 120.3
click at [389, 153] on quentale-workspace at bounding box center [308, 146] width 617 height 293
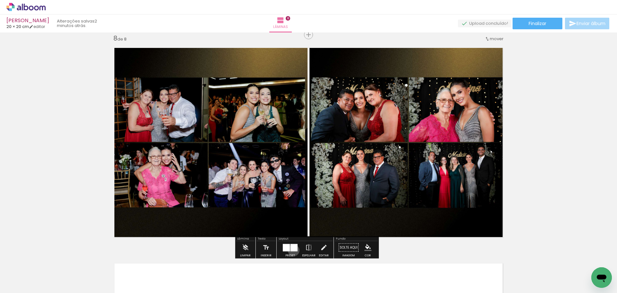
click at [292, 250] on div at bounding box center [294, 247] width 7 height 7
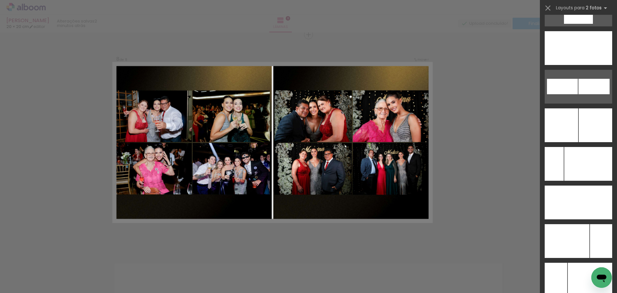
scroll to position [2857, 0]
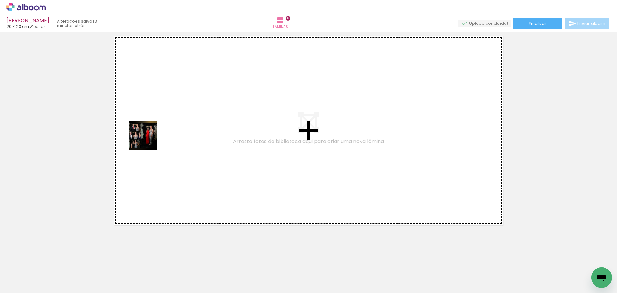
drag, startPoint x: 480, startPoint y: 274, endPoint x: 182, endPoint y: 157, distance: 320.1
click at [150, 138] on quentale-workspace at bounding box center [308, 146] width 617 height 293
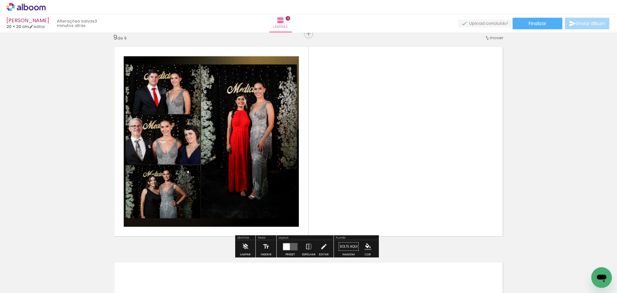
scroll to position [1732, 0]
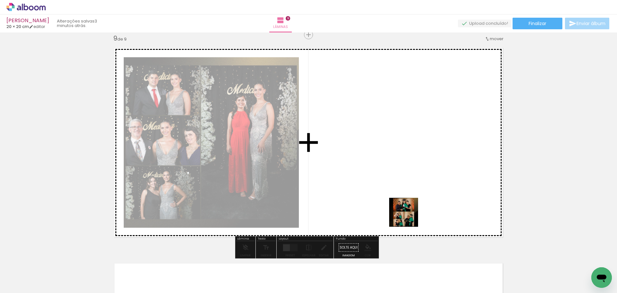
drag, startPoint x: 499, startPoint y: 272, endPoint x: 368, endPoint y: 173, distance: 164.3
click at [368, 173] on quentale-workspace at bounding box center [308, 146] width 617 height 293
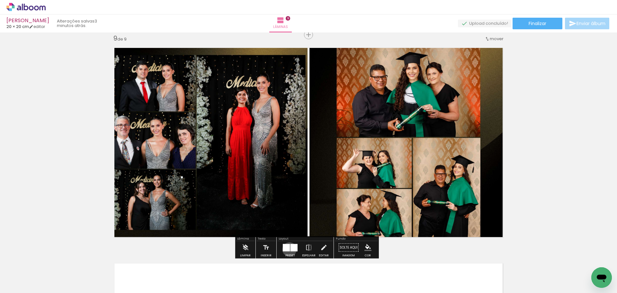
drag, startPoint x: 288, startPoint y: 249, endPoint x: 457, endPoint y: 184, distance: 180.9
click at [0, 0] on slot at bounding box center [0, 0] width 0 height 0
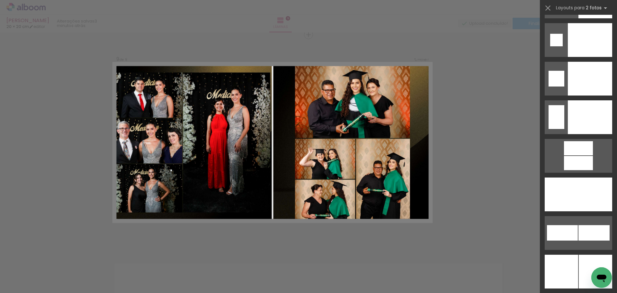
scroll to position [2892, 0]
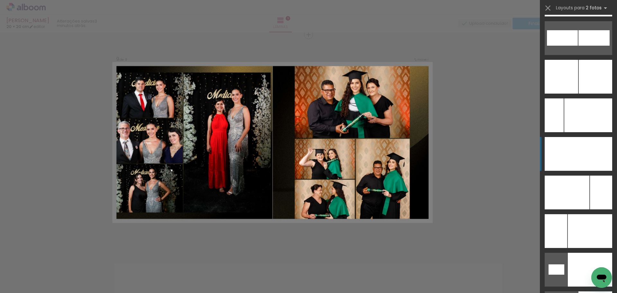
click at [579, 150] on div at bounding box center [596, 154] width 34 height 34
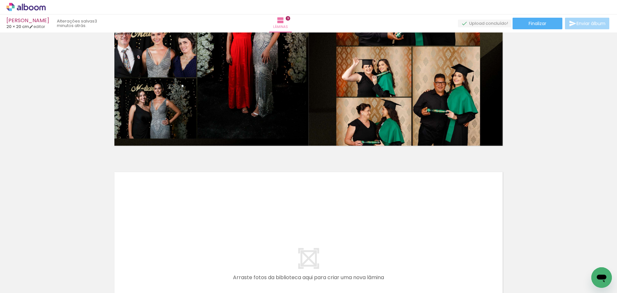
scroll to position [1957, 0]
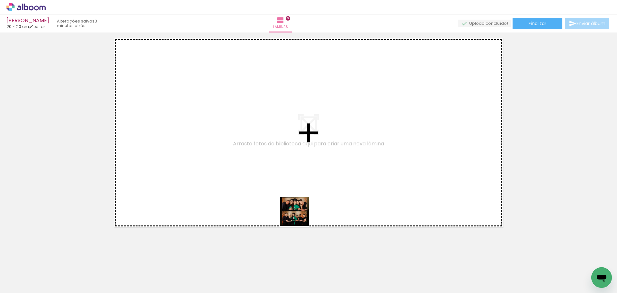
drag, startPoint x: 337, startPoint y: 282, endPoint x: 287, endPoint y: 169, distance: 123.0
click at [256, 143] on quentale-workspace at bounding box center [308, 146] width 617 height 293
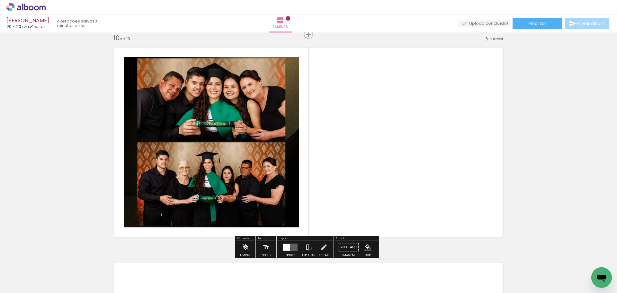
scroll to position [1947, 0]
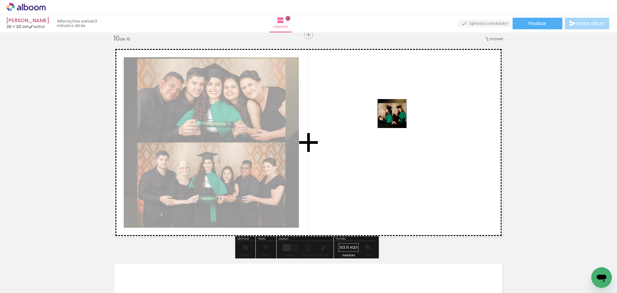
drag, startPoint x: 380, startPoint y: 275, endPoint x: 395, endPoint y: 101, distance: 175.2
click at [395, 101] on quentale-workspace at bounding box center [308, 146] width 617 height 293
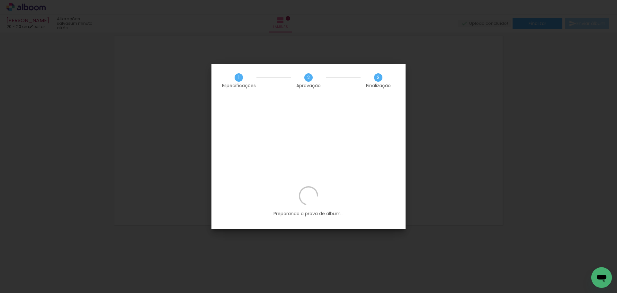
scroll to position [0, 374]
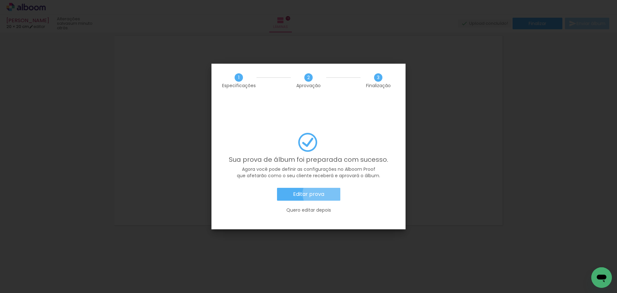
click at [0, 0] on slot "Editar prova" at bounding box center [0, 0] width 0 height 0
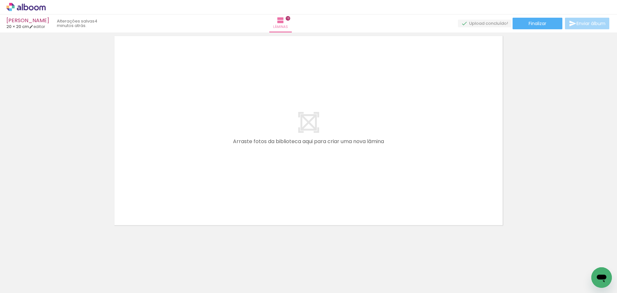
scroll to position [0, 374]
